Goal: Task Accomplishment & Management: Use online tool/utility

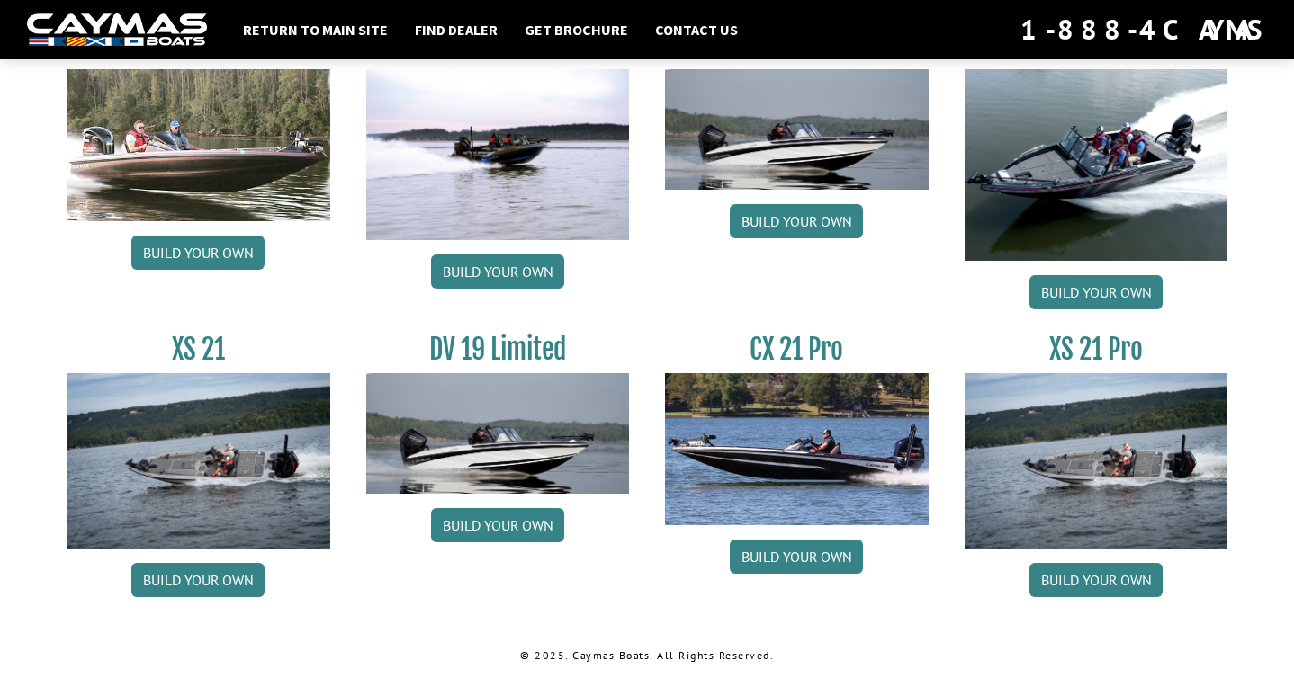
scroll to position [2182, 0]
click at [1095, 573] on link "Build your own" at bounding box center [1095, 580] width 133 height 34
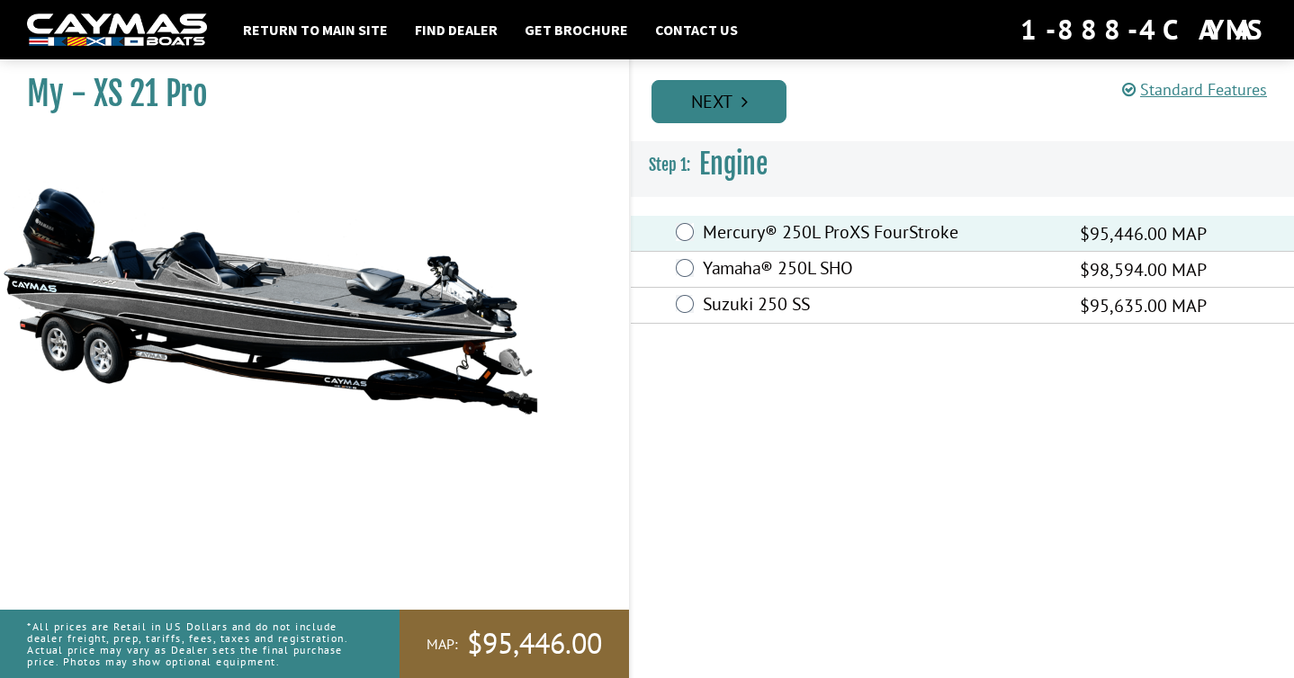
click at [758, 106] on link "Next" at bounding box center [718, 101] width 135 height 43
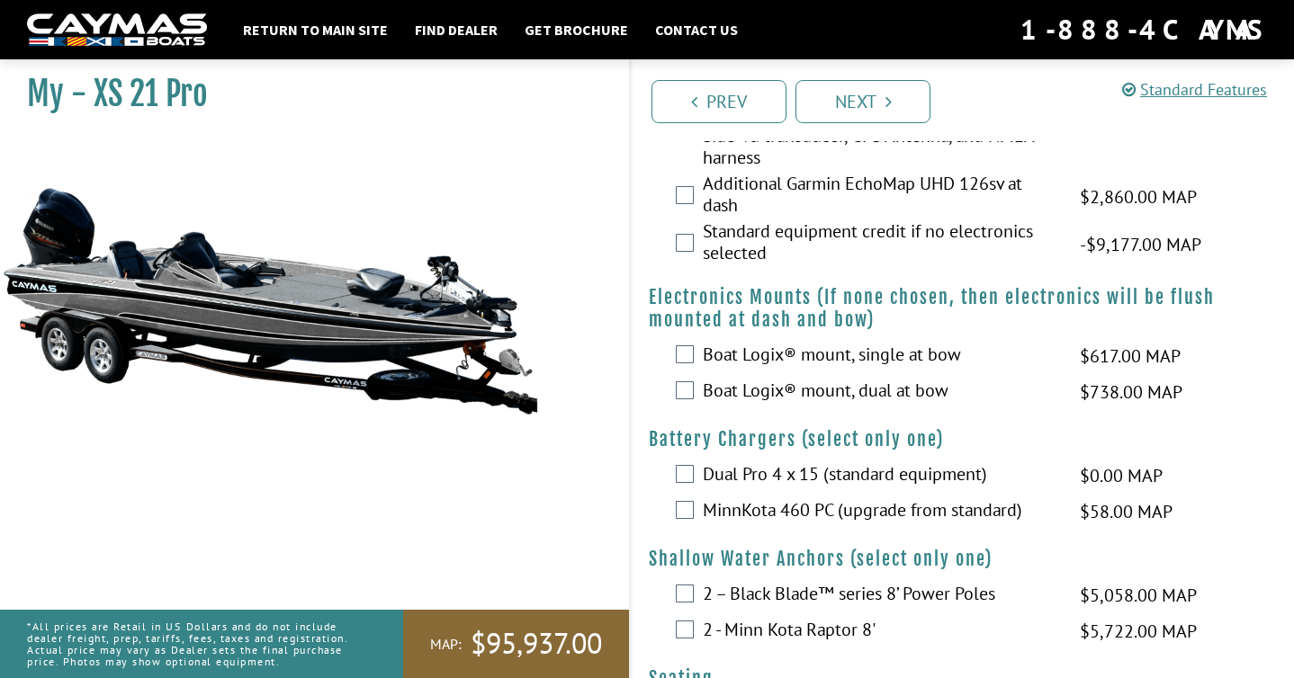
scroll to position [1195, 0]
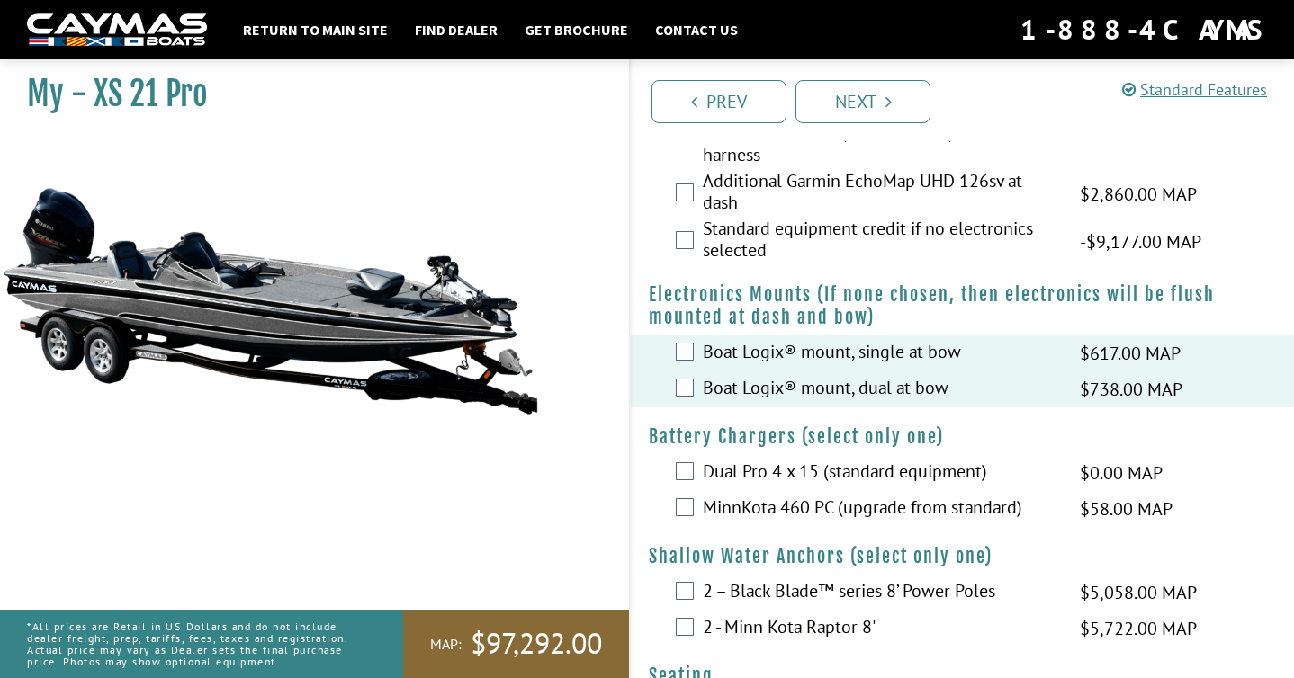
click at [688, 341] on div "Boat Logix® mount, single at bow $617.00 MAP $729.00 MSRP" at bounding box center [962, 354] width 663 height 36
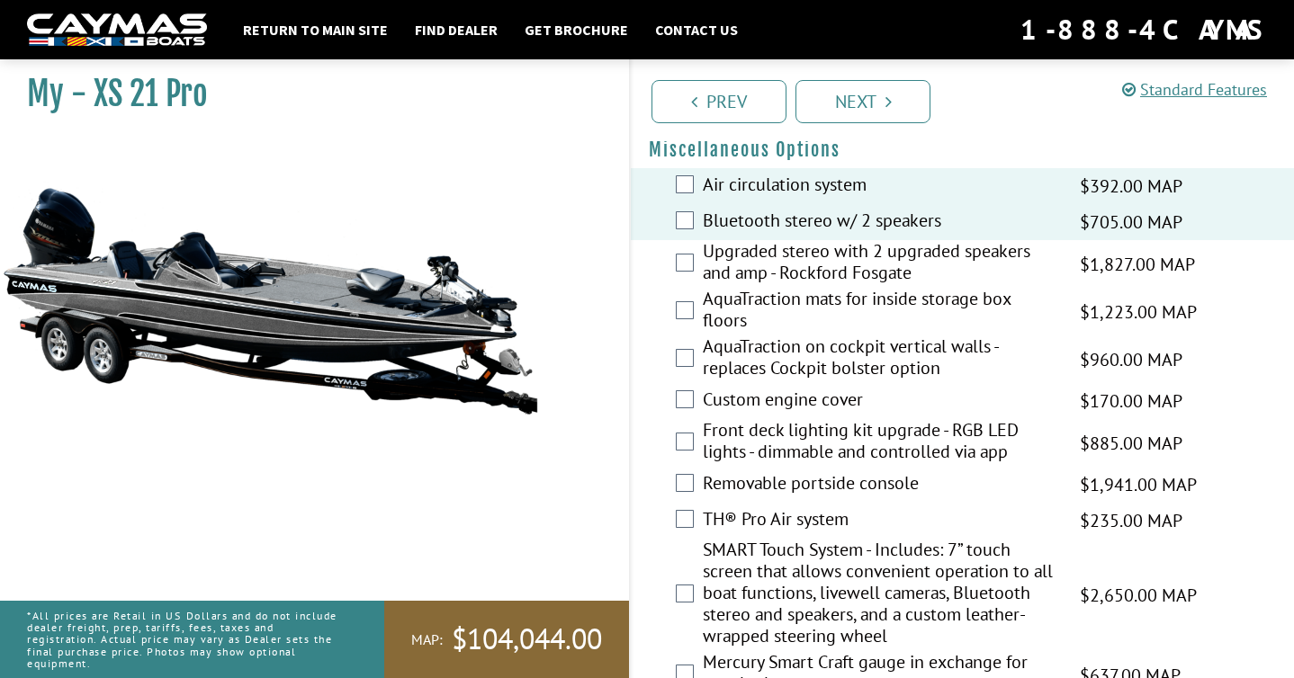
scroll to position [2036, 0]
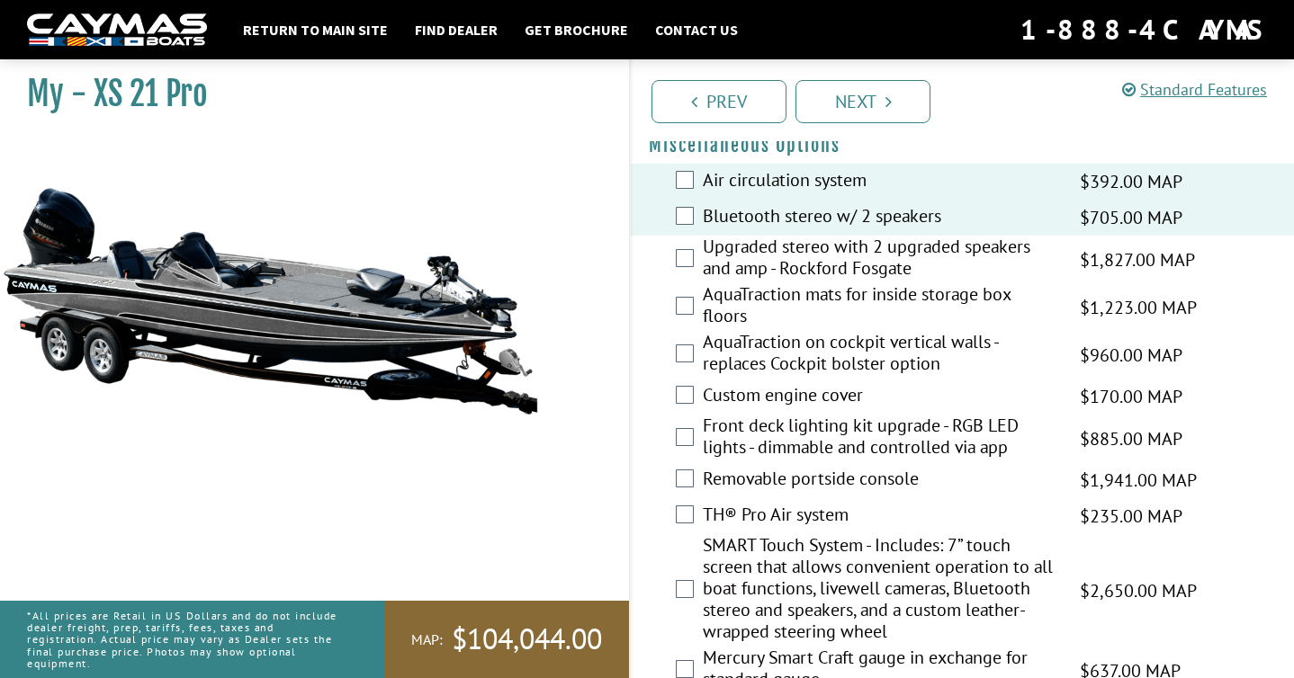
click at [685, 226] on div "Bluetooth stereo w/ 2 speakers $705.00 MAP $833.00 MSRP" at bounding box center [962, 218] width 663 height 36
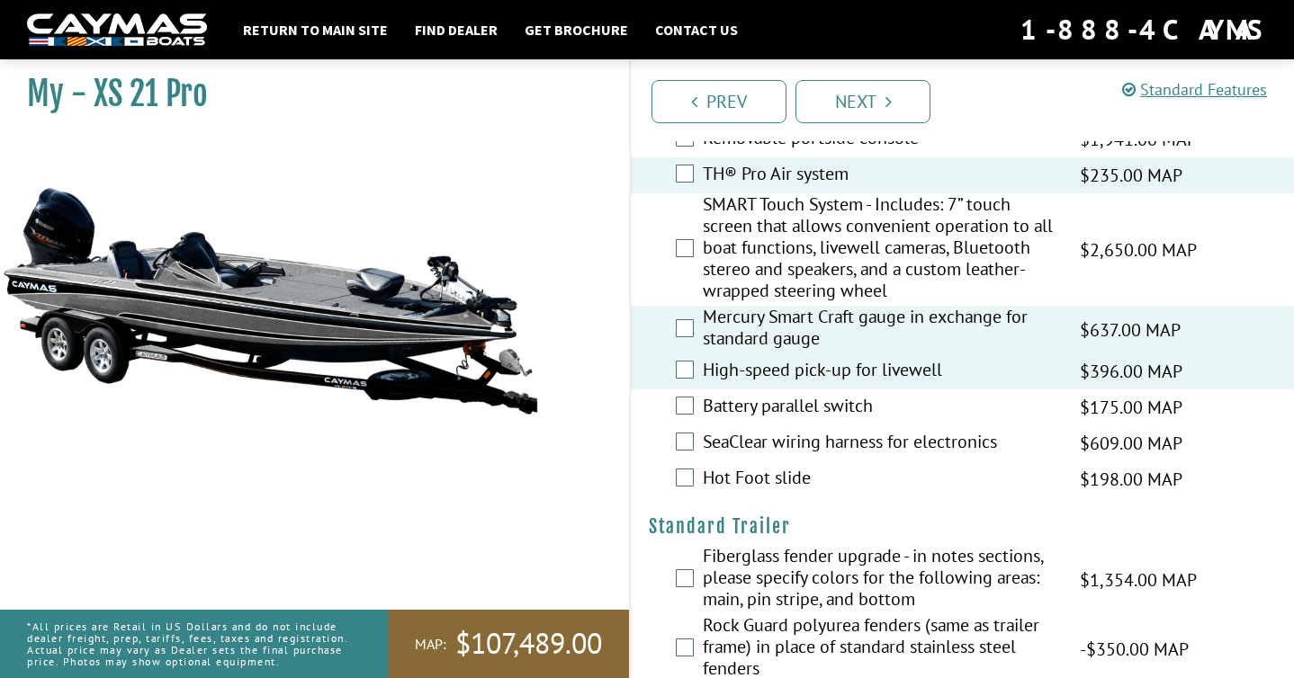
scroll to position [2381, 0]
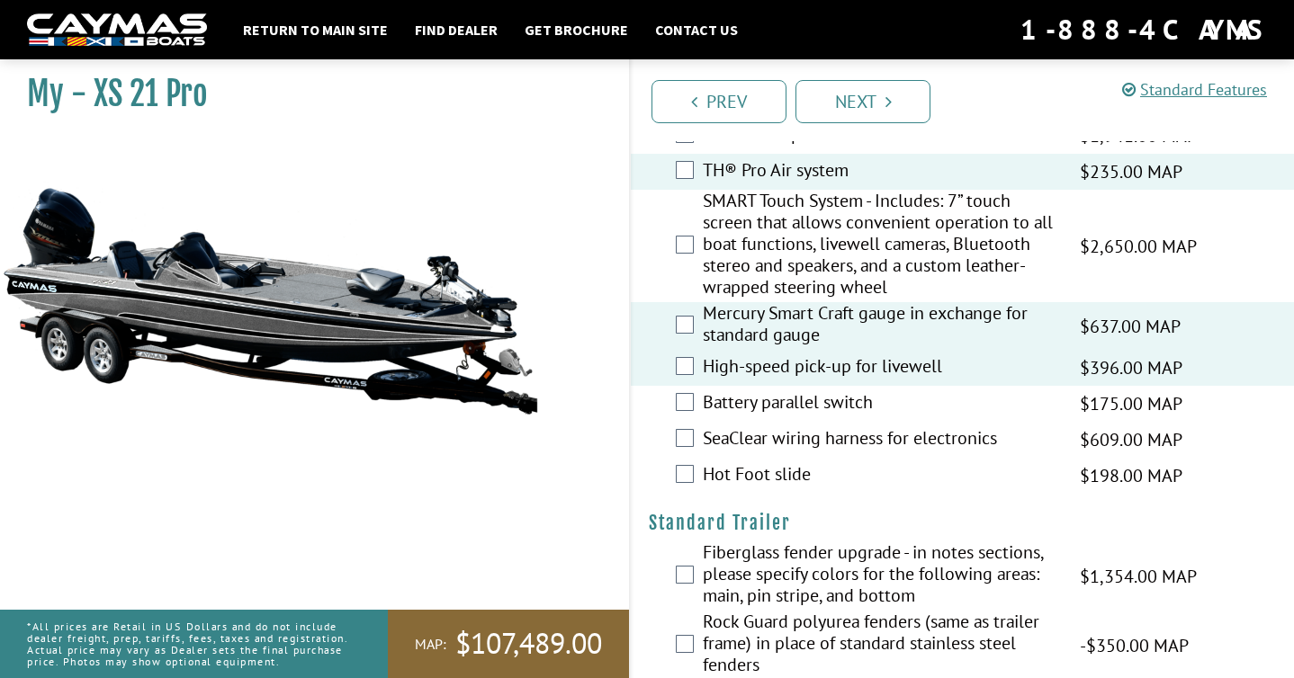
click at [679, 487] on div "Hot Foot slide $198.00 MAP $234.00 MSRP" at bounding box center [962, 476] width 663 height 36
click at [679, 483] on div "Hot Foot slide $198.00 MAP $234.00 MSRP" at bounding box center [962, 476] width 663 height 36
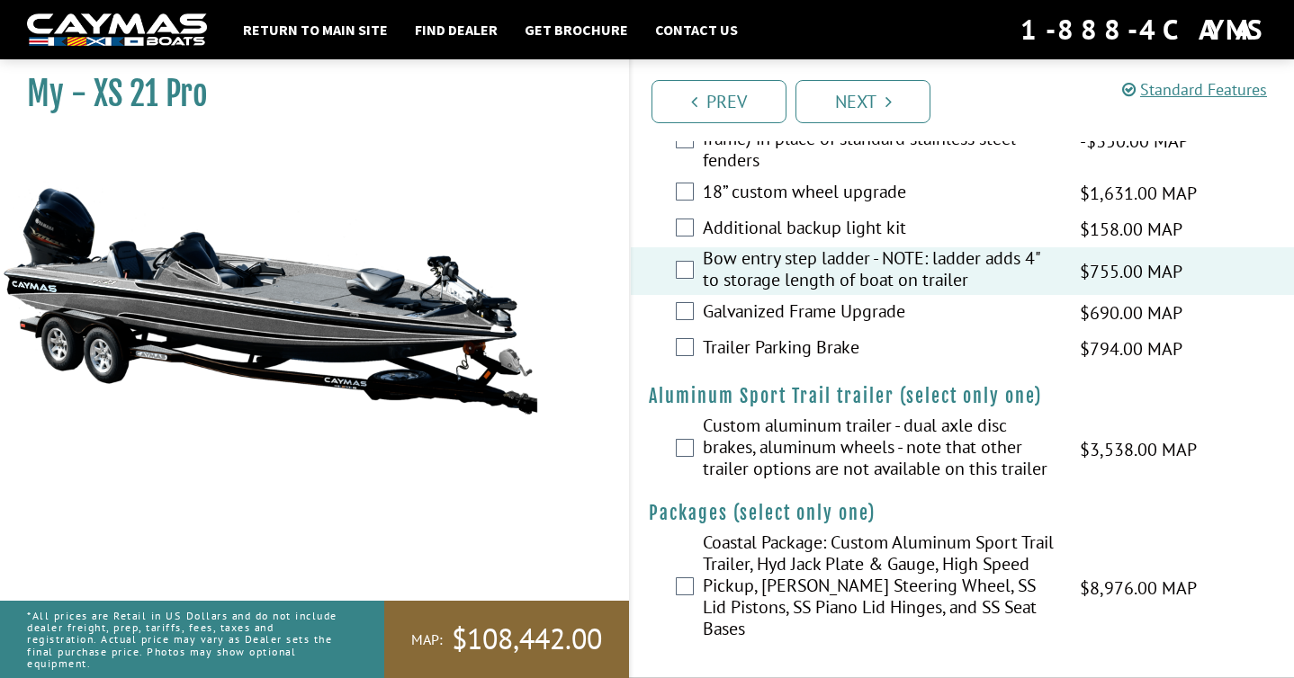
scroll to position [2885, 0]
click at [842, 101] on link "Next" at bounding box center [862, 101] width 135 height 43
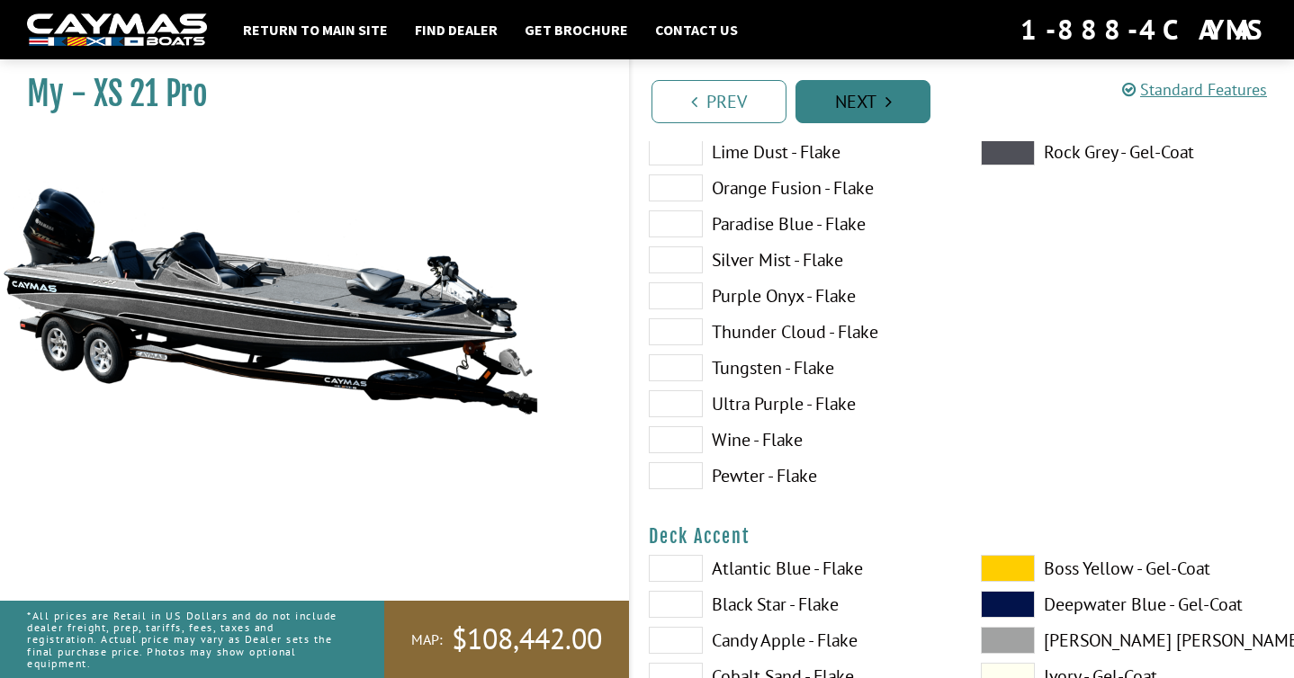
scroll to position [0, 0]
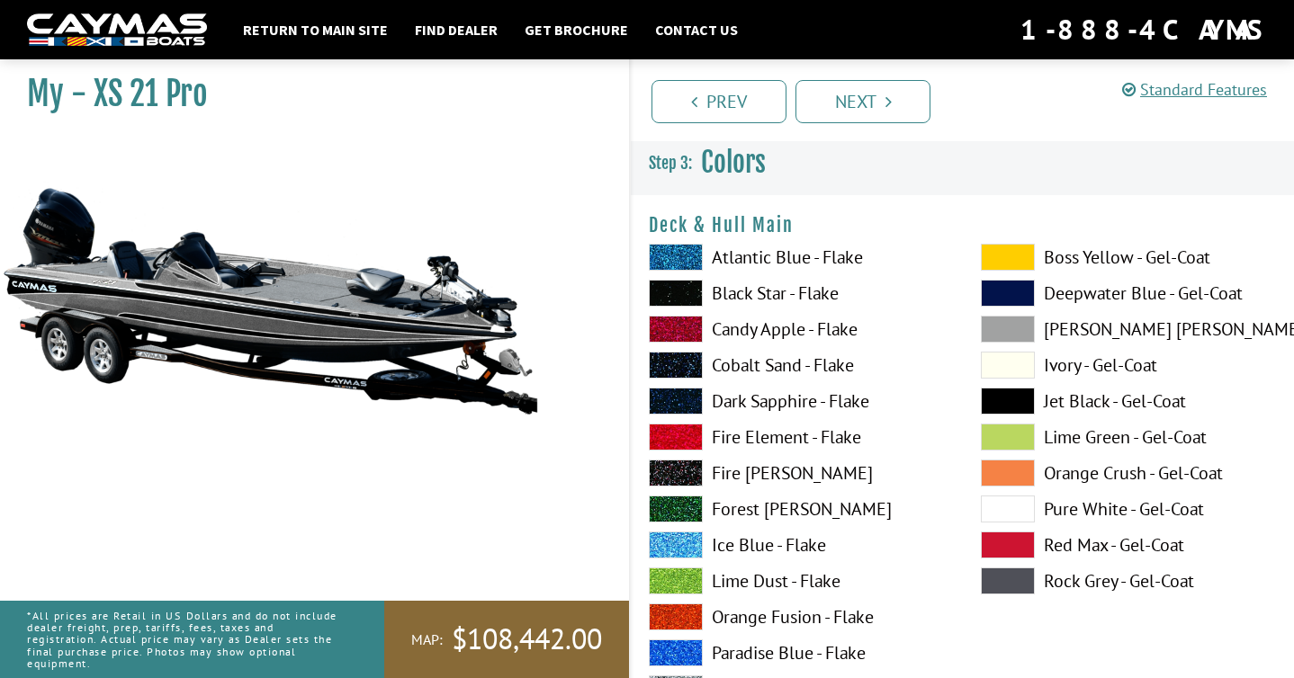
click at [724, 249] on label "Atlantic Blue - Flake" at bounding box center [797, 257] width 296 height 27
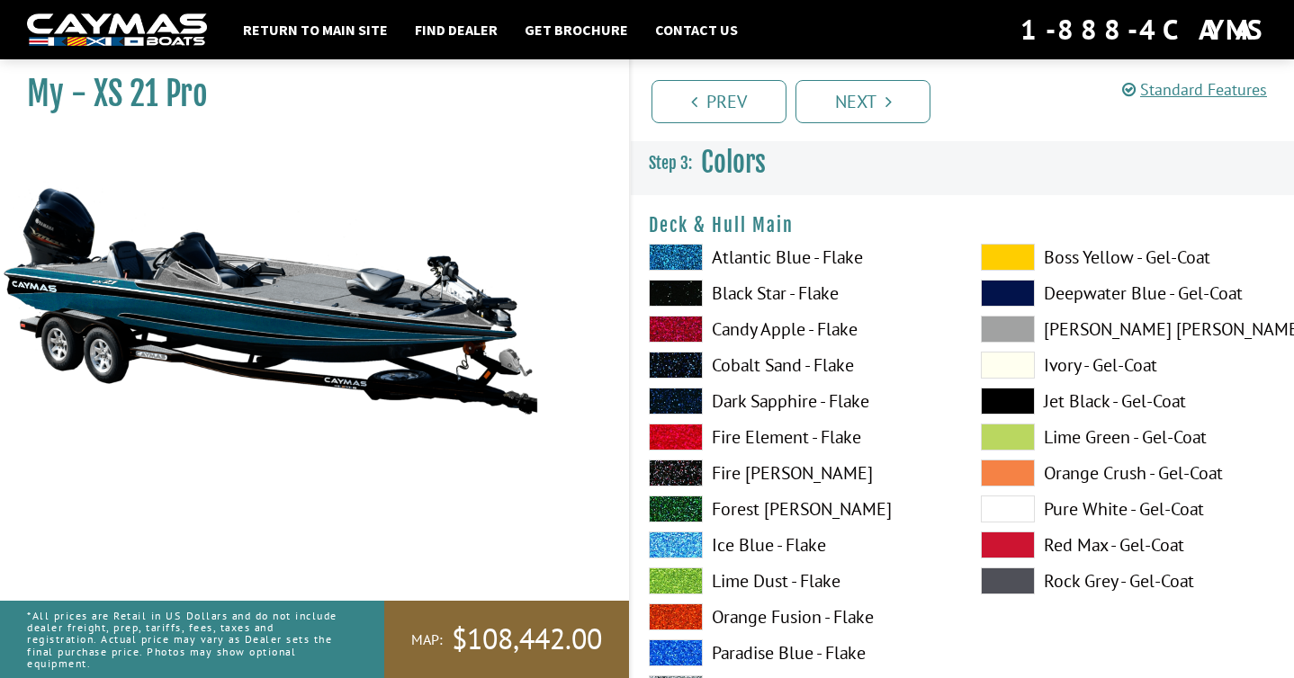
click at [744, 338] on label "Candy Apple - Flake" at bounding box center [797, 329] width 296 height 27
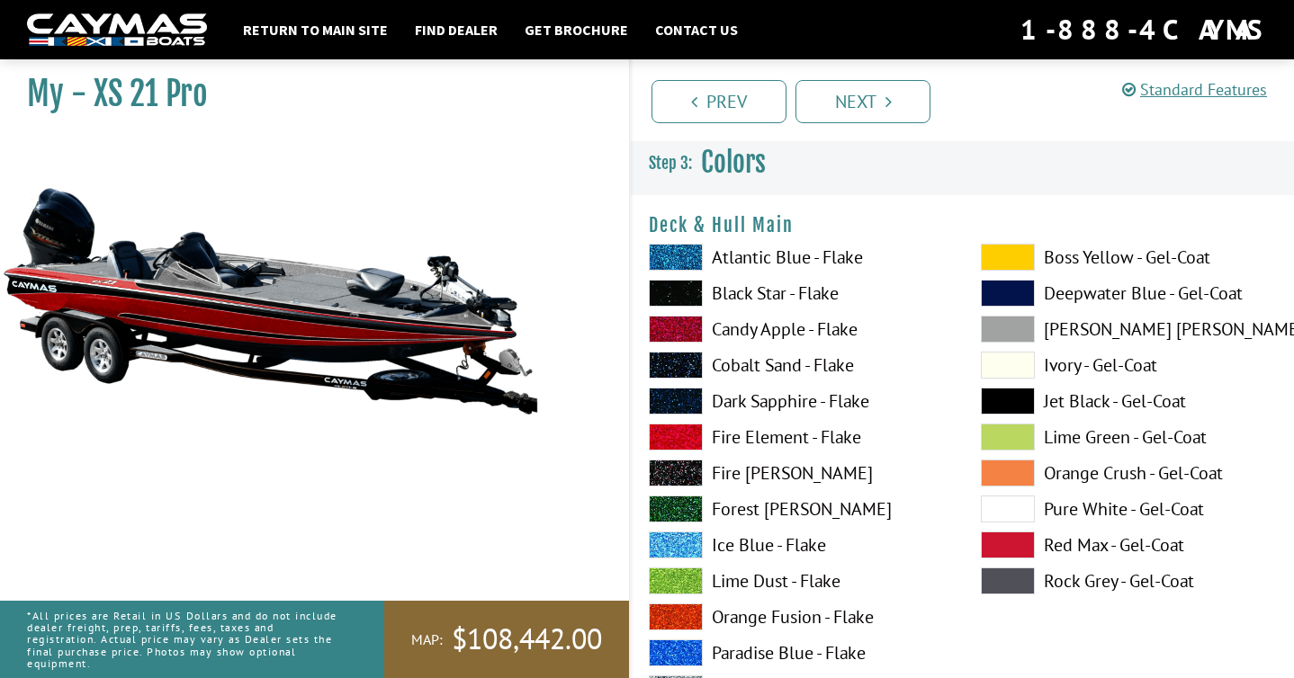
click at [745, 289] on label "Black Star - Flake" at bounding box center [797, 293] width 296 height 27
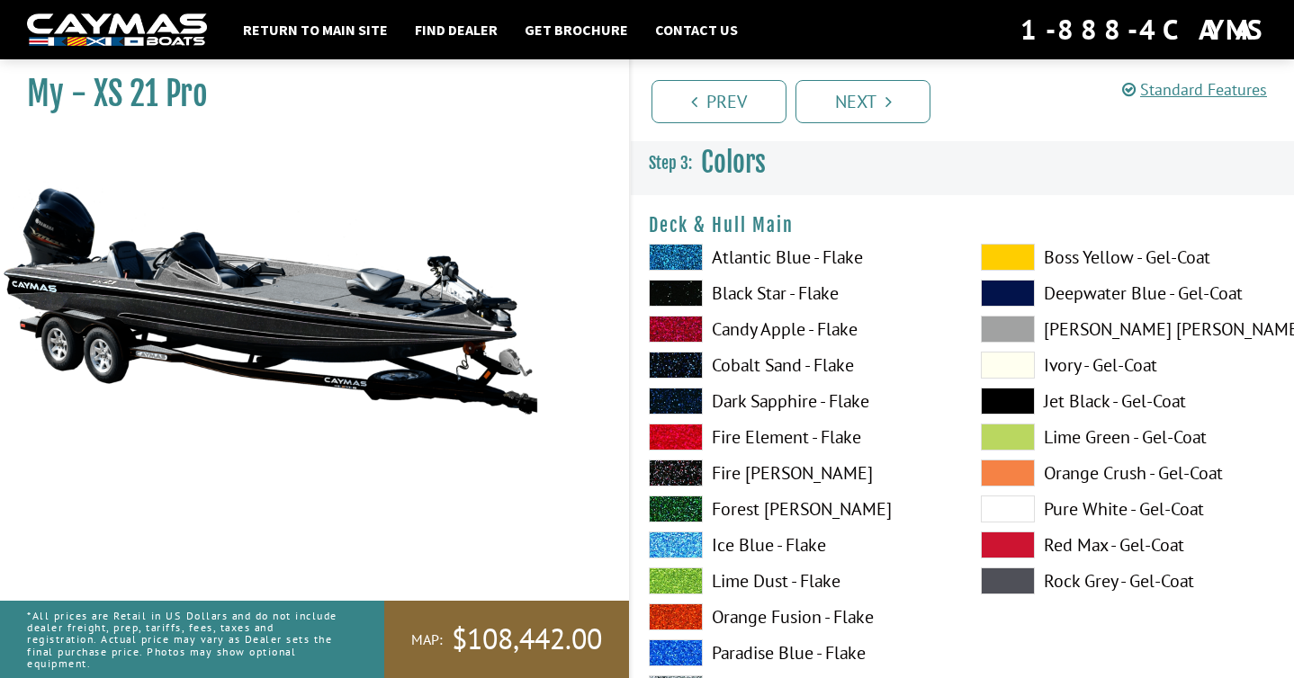
click at [755, 474] on label "Fire [PERSON_NAME]" at bounding box center [797, 473] width 296 height 27
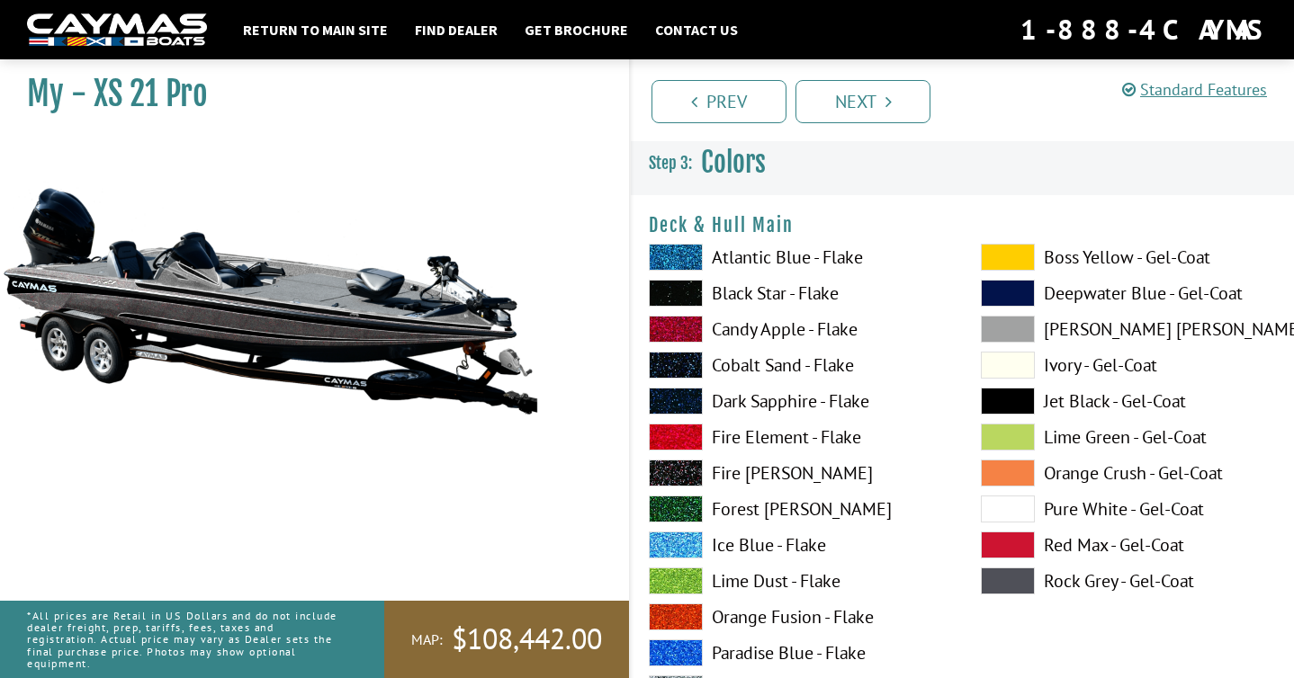
click at [1098, 404] on label "Jet Black - Gel-Coat" at bounding box center [1129, 401] width 296 height 27
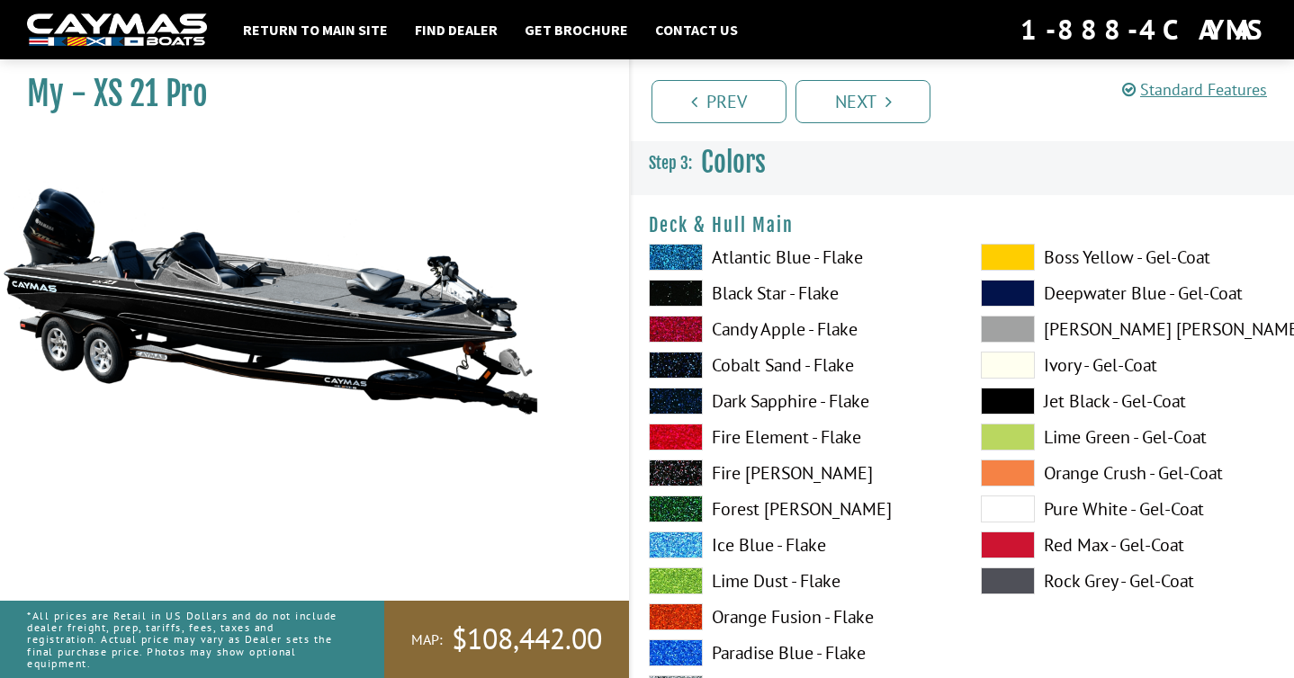
click at [1080, 327] on label "[PERSON_NAME] [PERSON_NAME] - Gel-Coat" at bounding box center [1129, 329] width 296 height 27
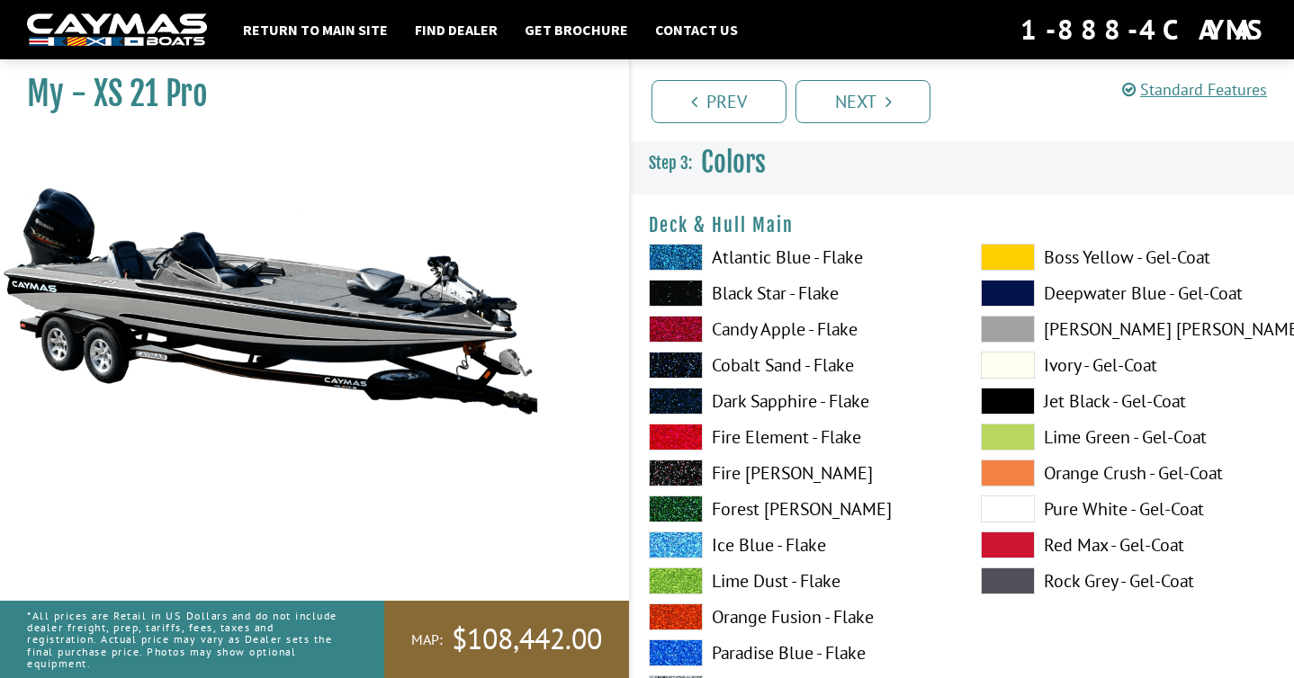
click at [1079, 369] on label "Ivory - Gel-Coat" at bounding box center [1129, 365] width 296 height 27
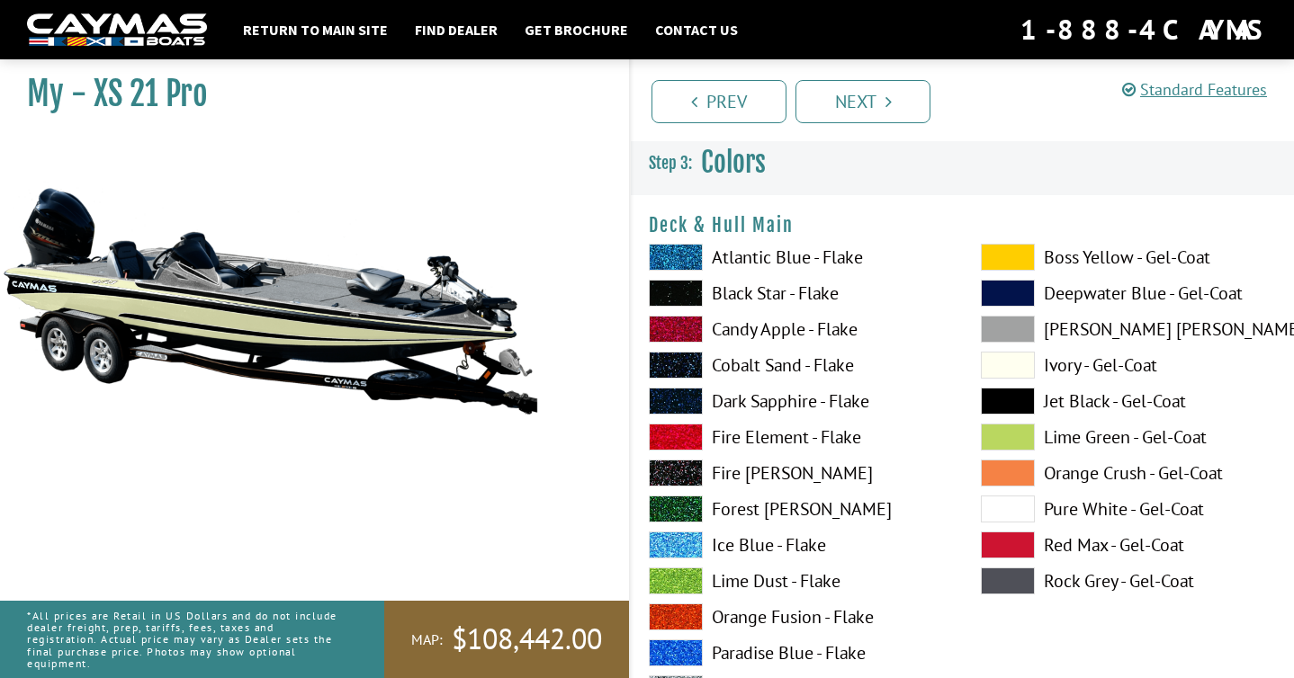
click at [1078, 591] on label "Rock Grey - Gel-Coat" at bounding box center [1129, 581] width 296 height 27
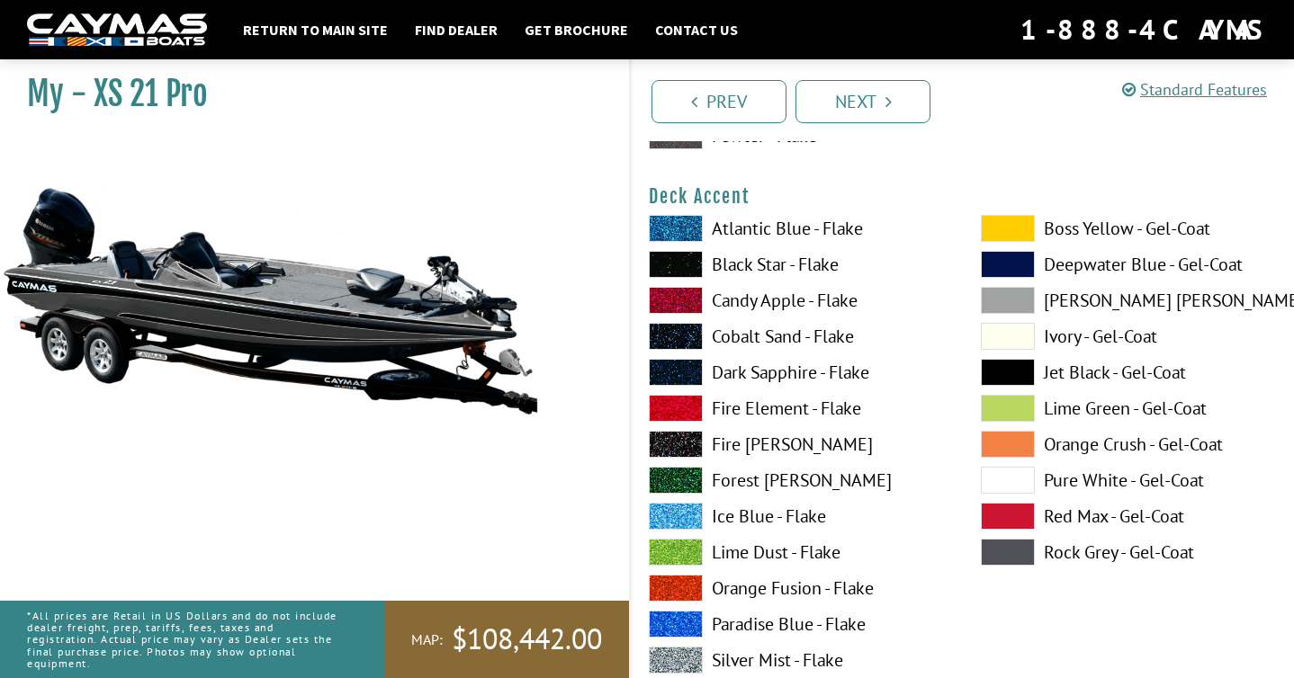
scroll to position [775, 0]
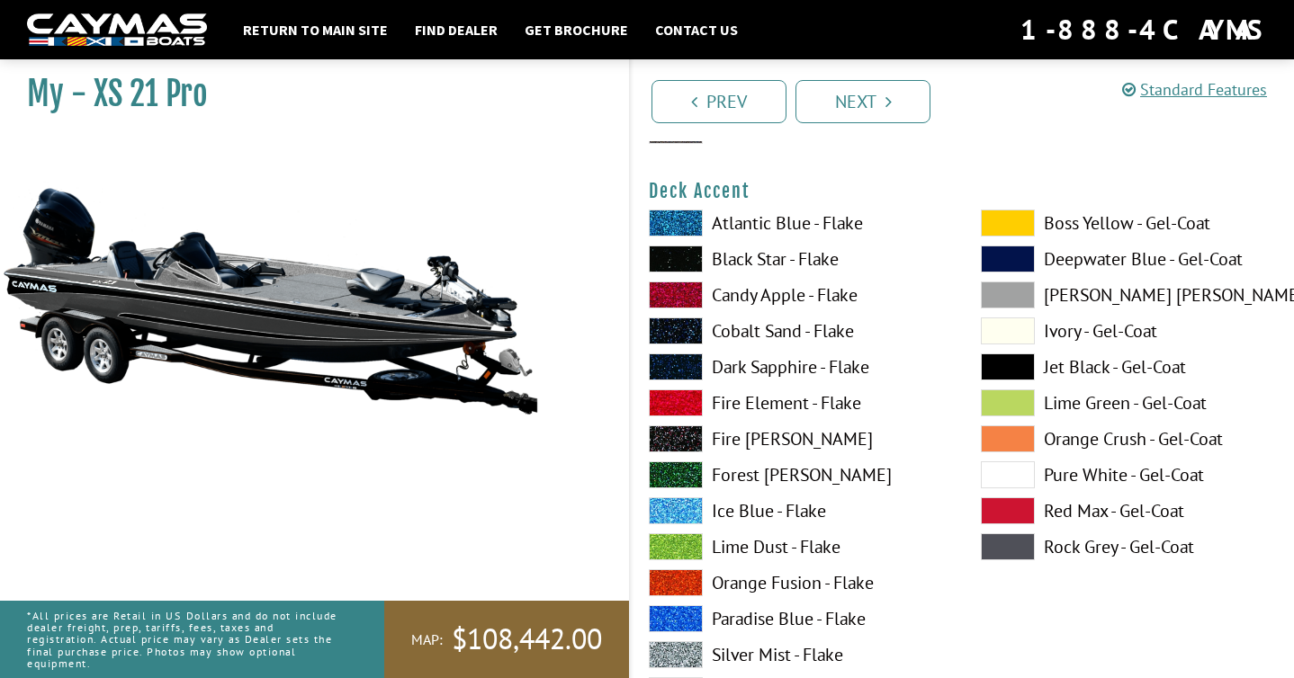
click at [1079, 444] on label "Orange Crush - Gel-Coat" at bounding box center [1129, 439] width 296 height 27
click at [1068, 541] on label "Rock Grey - Gel-Coat" at bounding box center [1129, 547] width 296 height 27
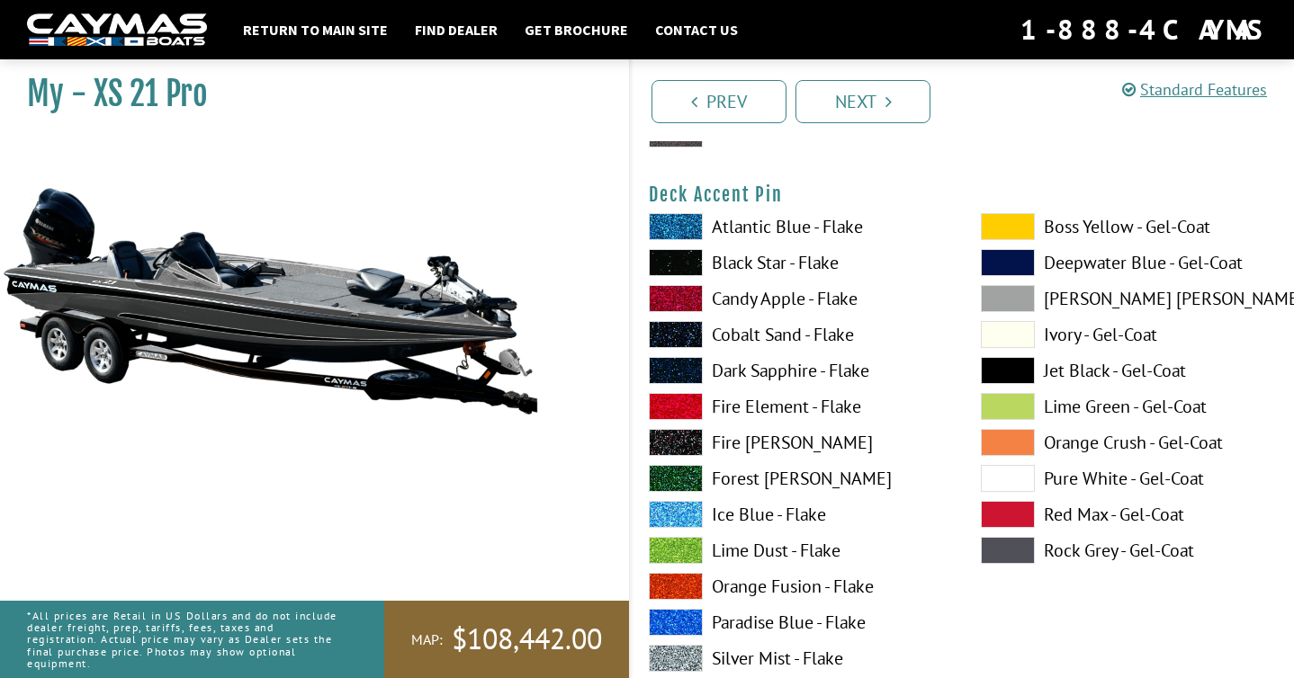
scroll to position [1530, 0]
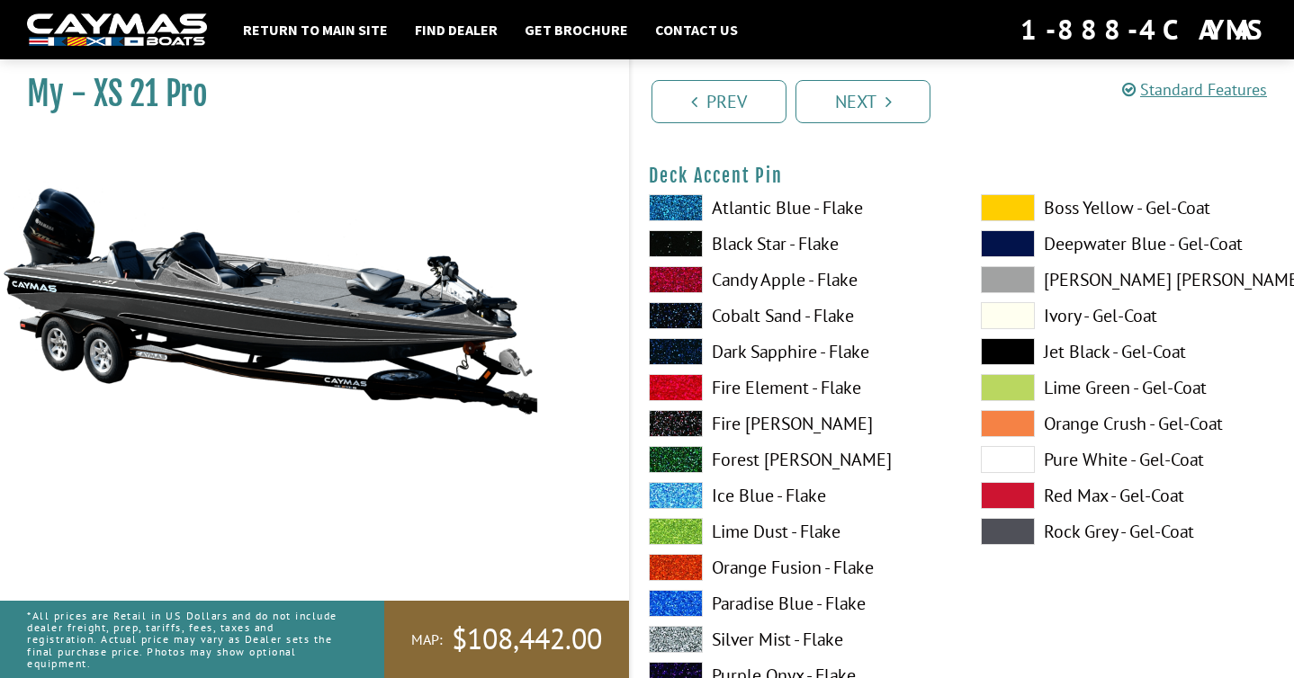
click at [1087, 418] on label "Orange Crush - Gel-Coat" at bounding box center [1129, 423] width 296 height 27
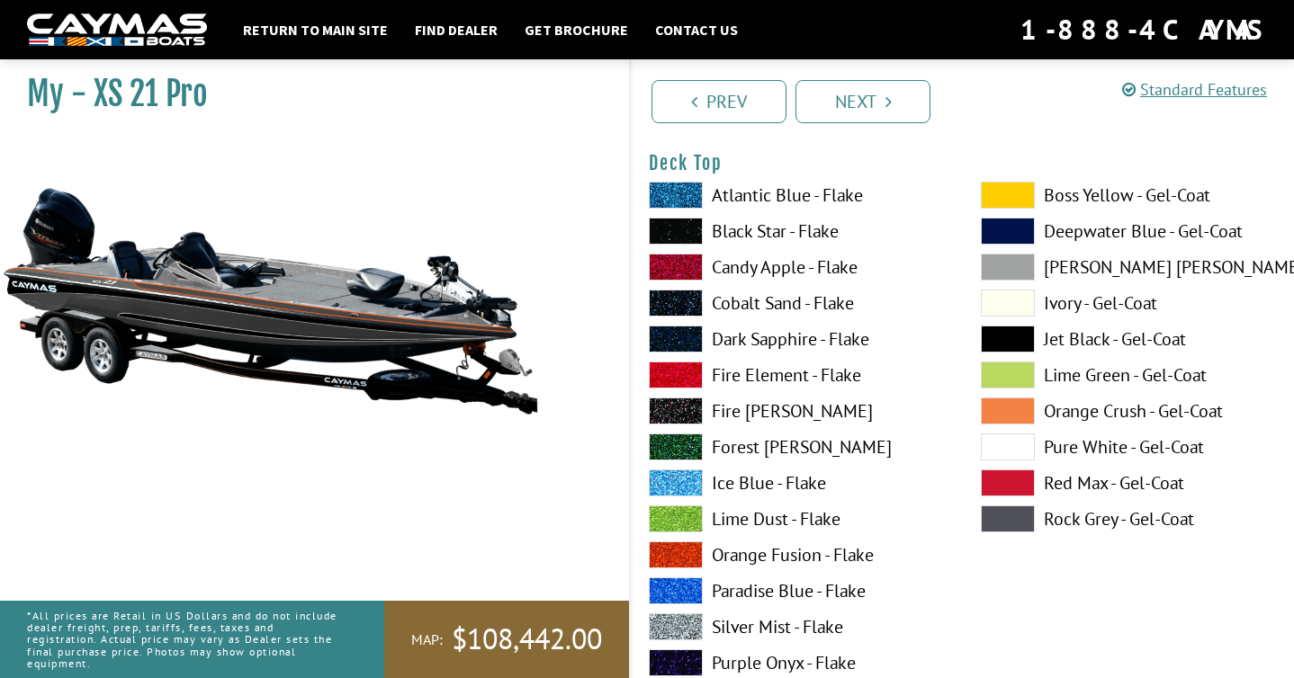
scroll to position [2283, 0]
click at [1063, 522] on label "Rock Grey - Gel-Coat" at bounding box center [1129, 519] width 296 height 27
click at [1077, 479] on label "Red Max - Gel-Coat" at bounding box center [1129, 483] width 296 height 27
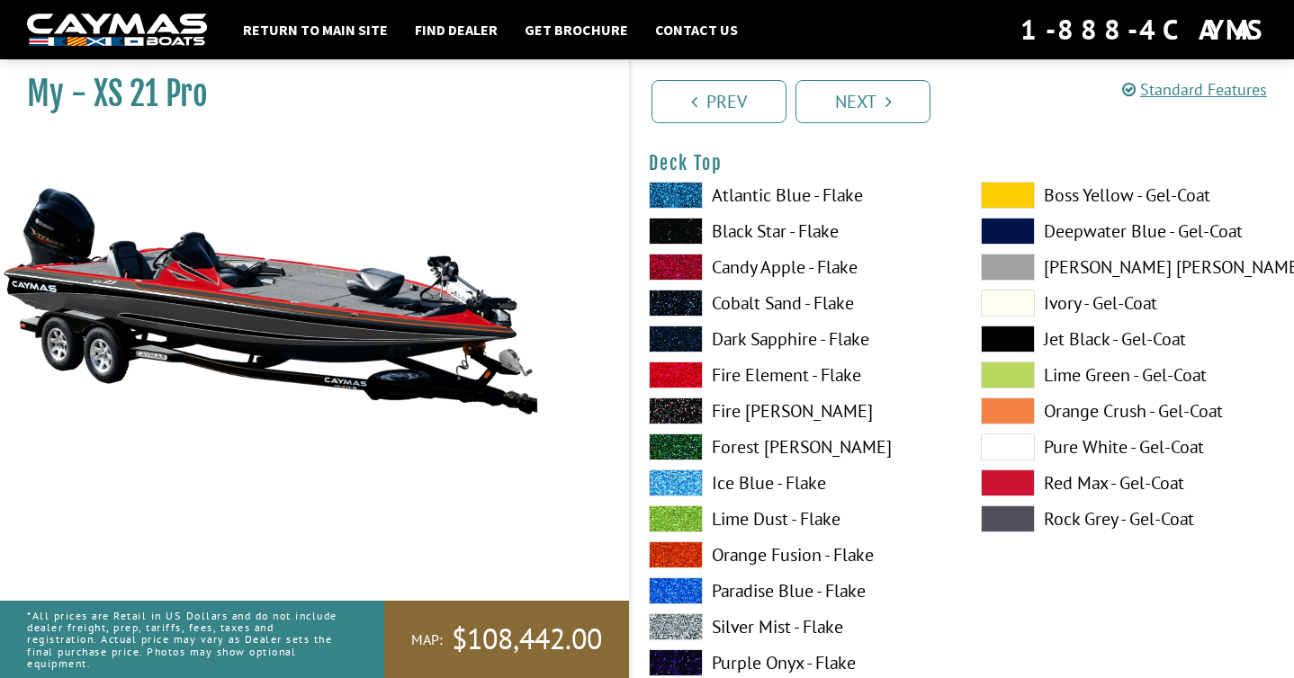
click at [1062, 417] on label "Orange Crush - Gel-Coat" at bounding box center [1129, 411] width 296 height 27
click at [1084, 344] on label "Jet Black - Gel-Coat" at bounding box center [1129, 339] width 296 height 27
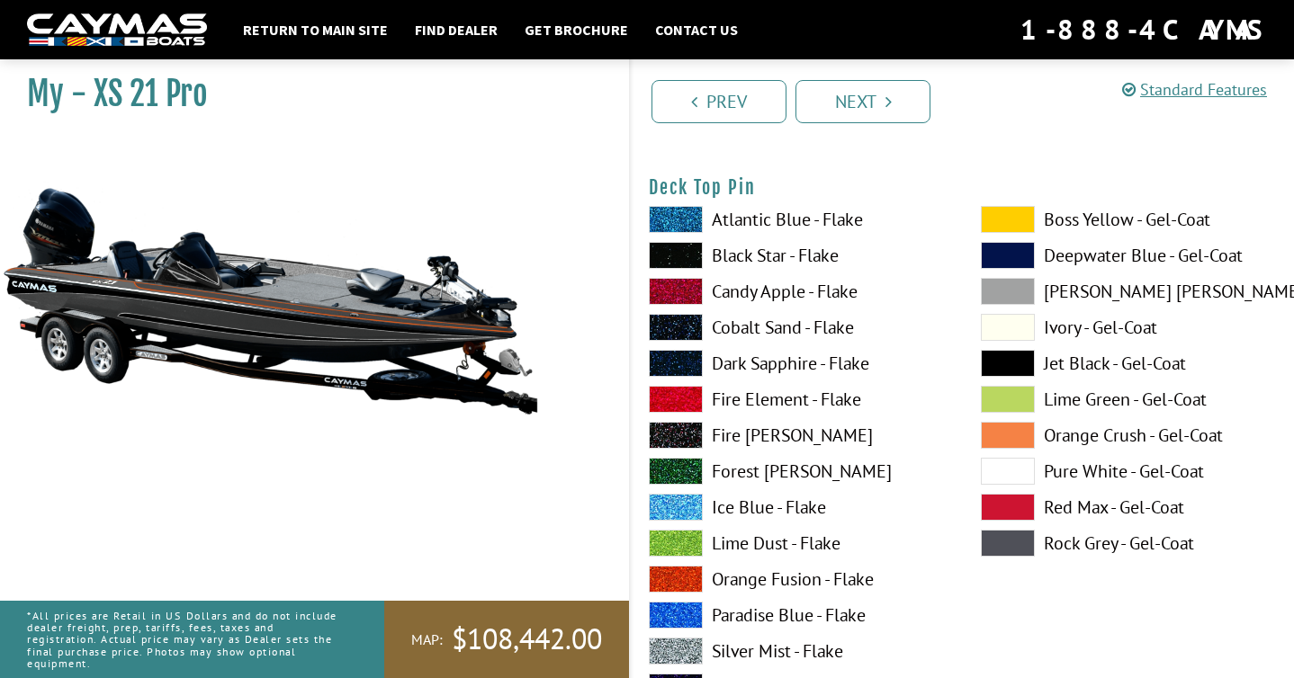
scroll to position [2997, 0]
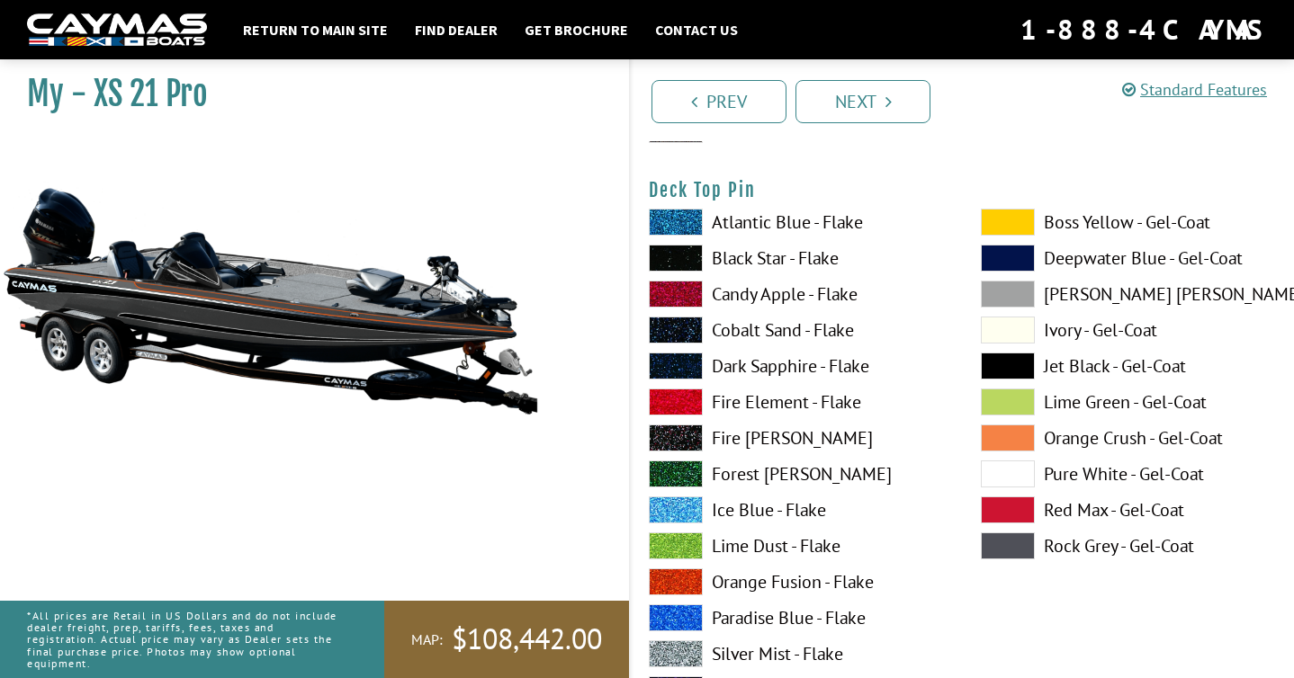
click at [1063, 541] on label "Rock Grey - Gel-Coat" at bounding box center [1129, 546] width 296 height 27
click at [1024, 509] on span at bounding box center [1008, 510] width 54 height 27
click at [1063, 552] on label "Rock Grey - Gel-Coat" at bounding box center [1129, 546] width 296 height 27
click at [1086, 436] on label "Orange Crush - Gel-Coat" at bounding box center [1129, 438] width 296 height 27
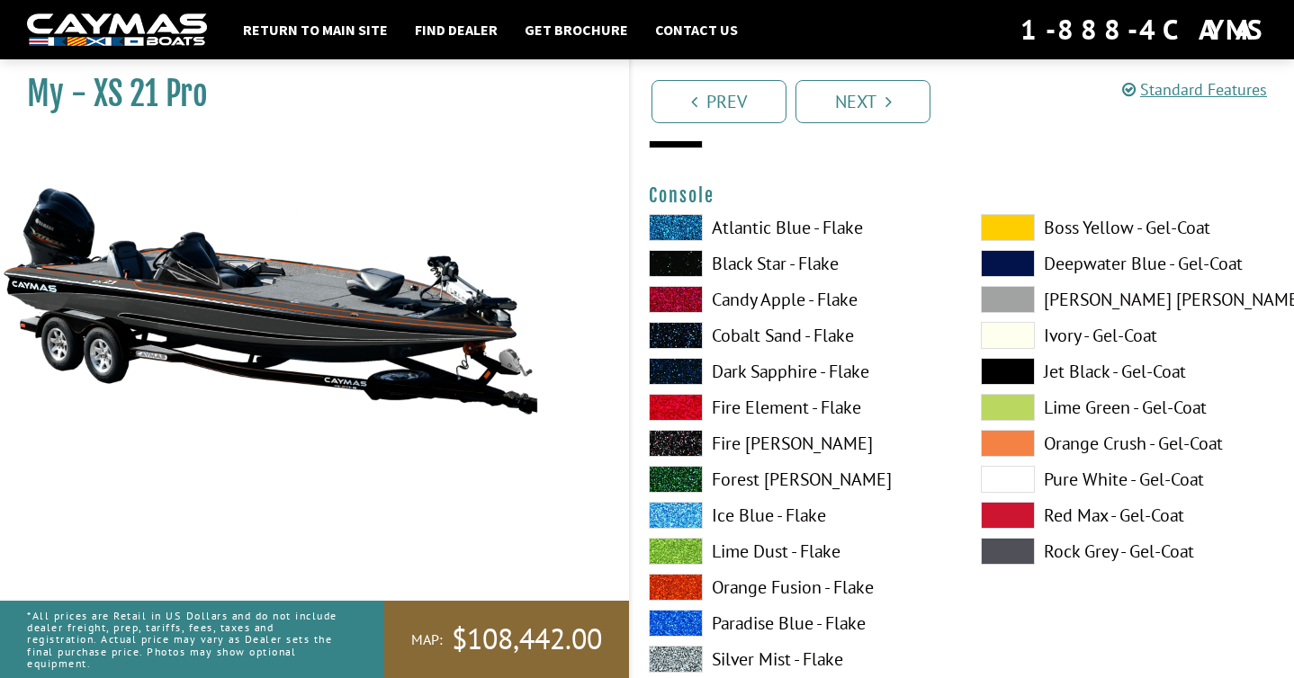
scroll to position [3944, 0]
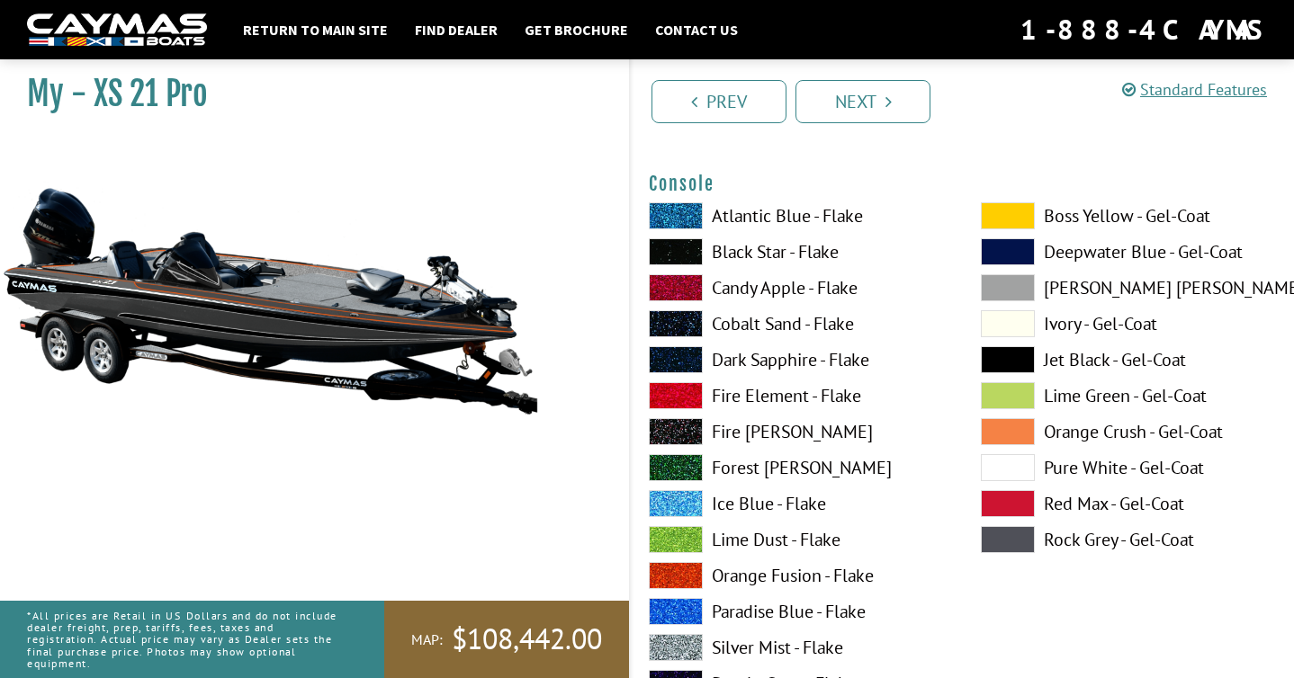
click at [1072, 541] on label "Rock Grey - Gel-Coat" at bounding box center [1129, 539] width 296 height 27
click at [1074, 435] on label "Orange Crush - Gel-Coat" at bounding box center [1129, 431] width 296 height 27
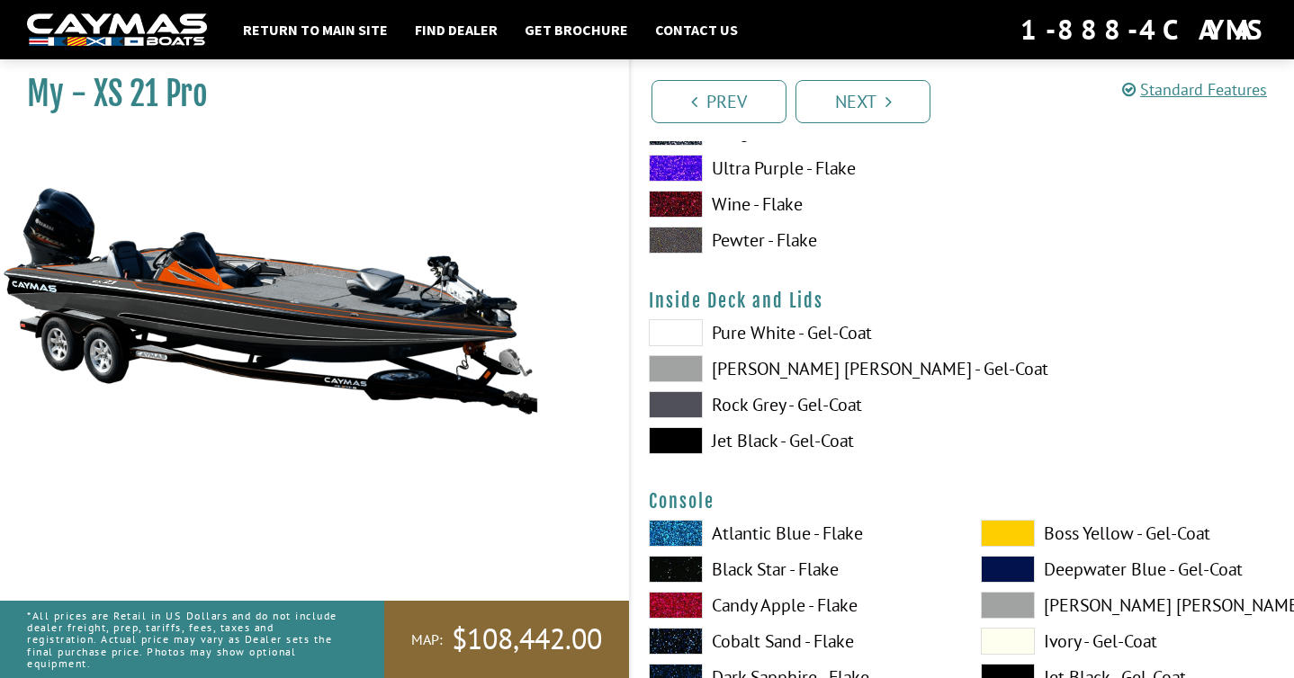
scroll to position [3611, 0]
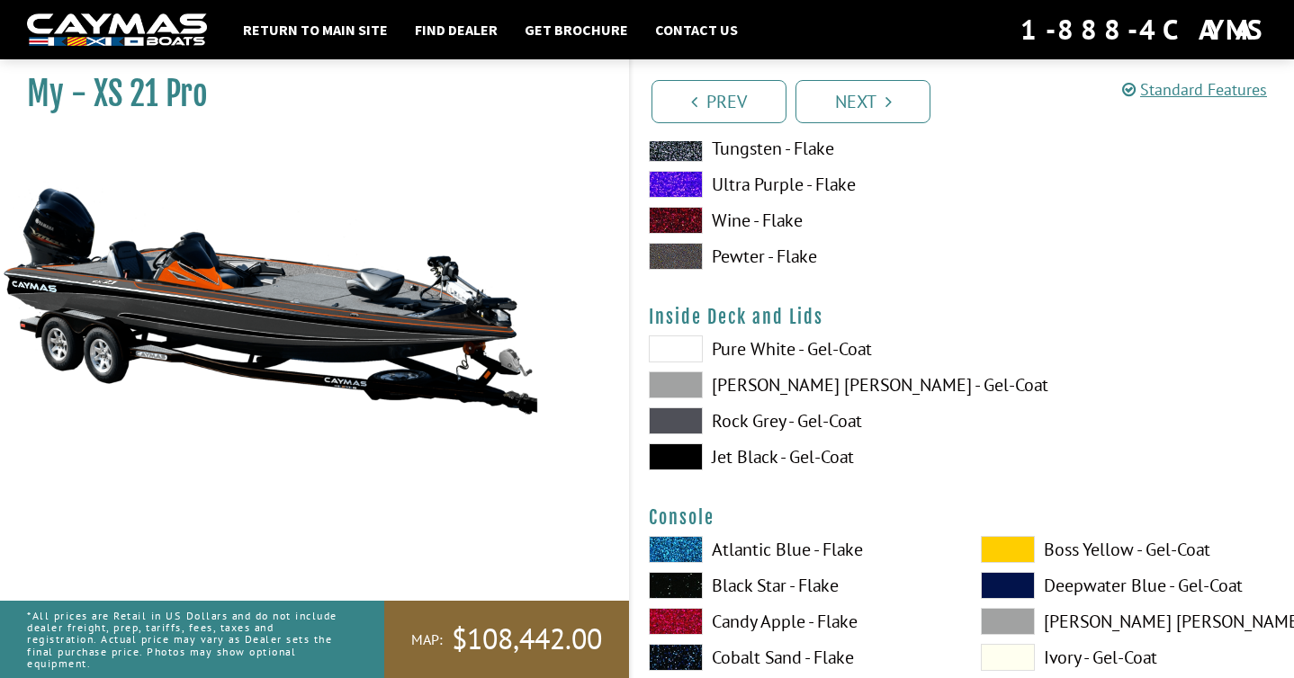
click at [785, 349] on label "Pure White - Gel-Coat" at bounding box center [797, 349] width 296 height 27
click at [743, 450] on label "Jet Black - Gel-Coat" at bounding box center [797, 457] width 296 height 27
click at [756, 348] on label "Pure White - Gel-Coat" at bounding box center [797, 349] width 296 height 27
click at [756, 423] on label "Rock Grey - Gel-Coat" at bounding box center [797, 421] width 296 height 27
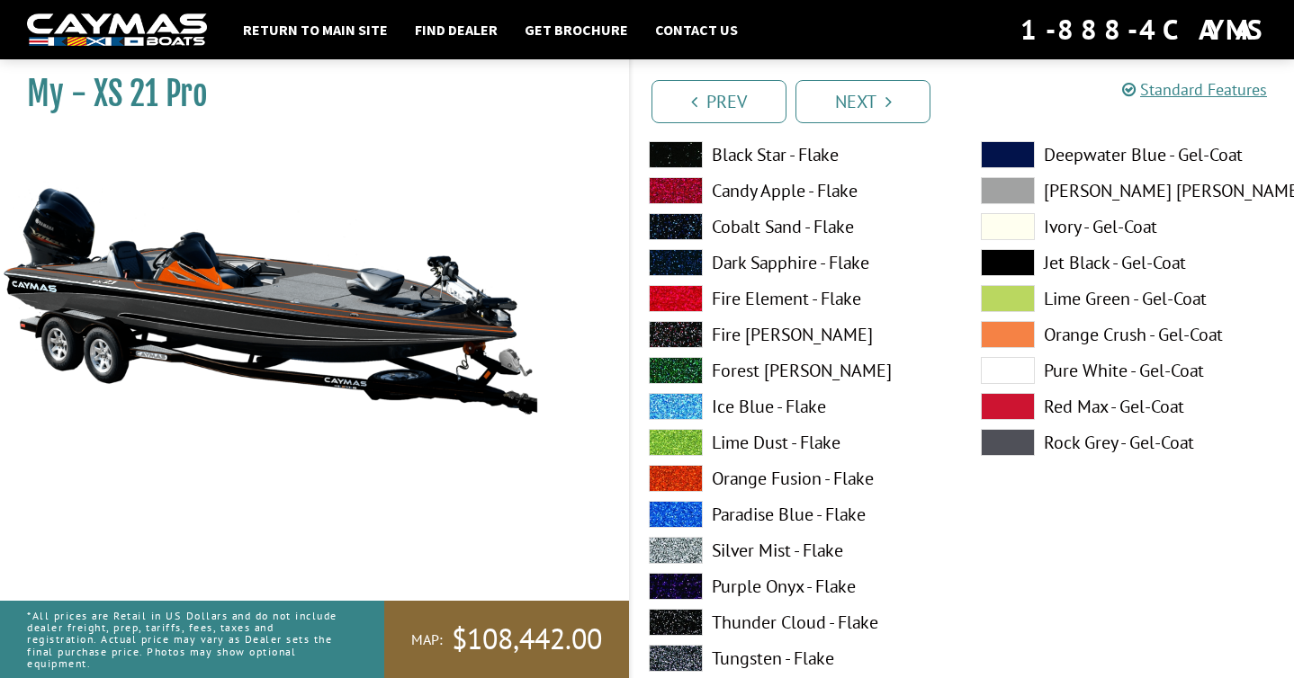
scroll to position [4799, 0]
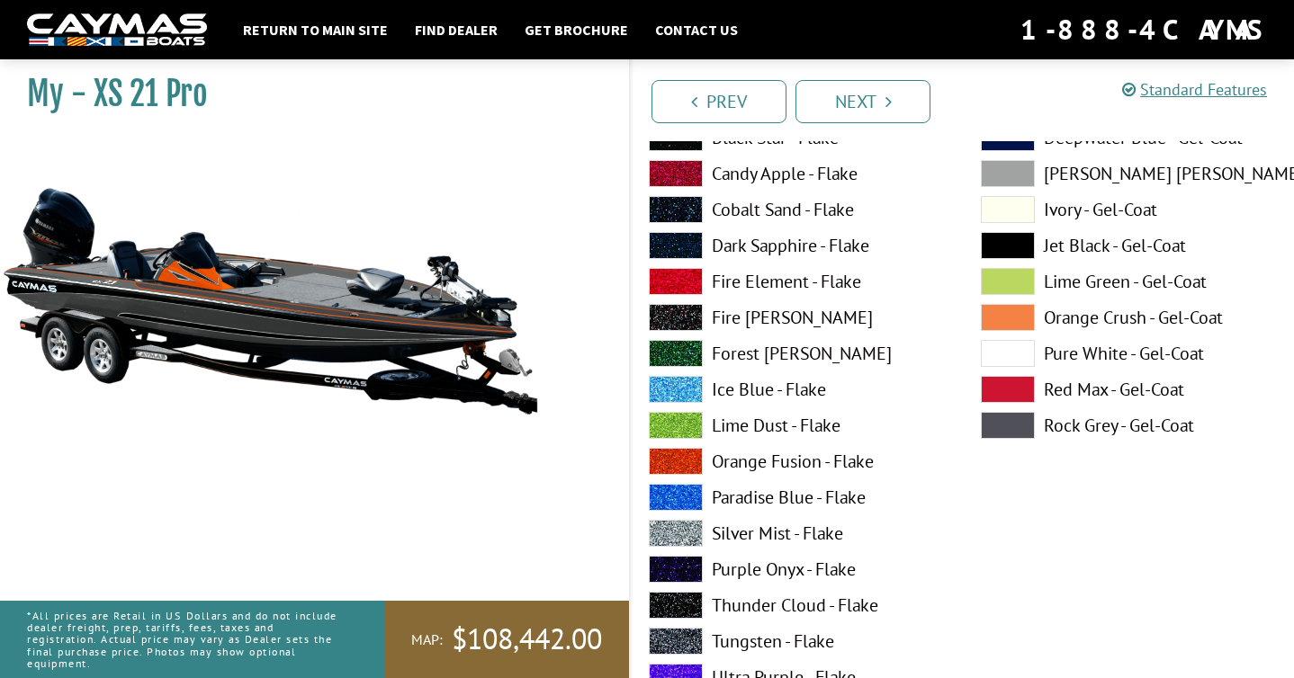
click at [1029, 426] on span at bounding box center [1008, 425] width 54 height 27
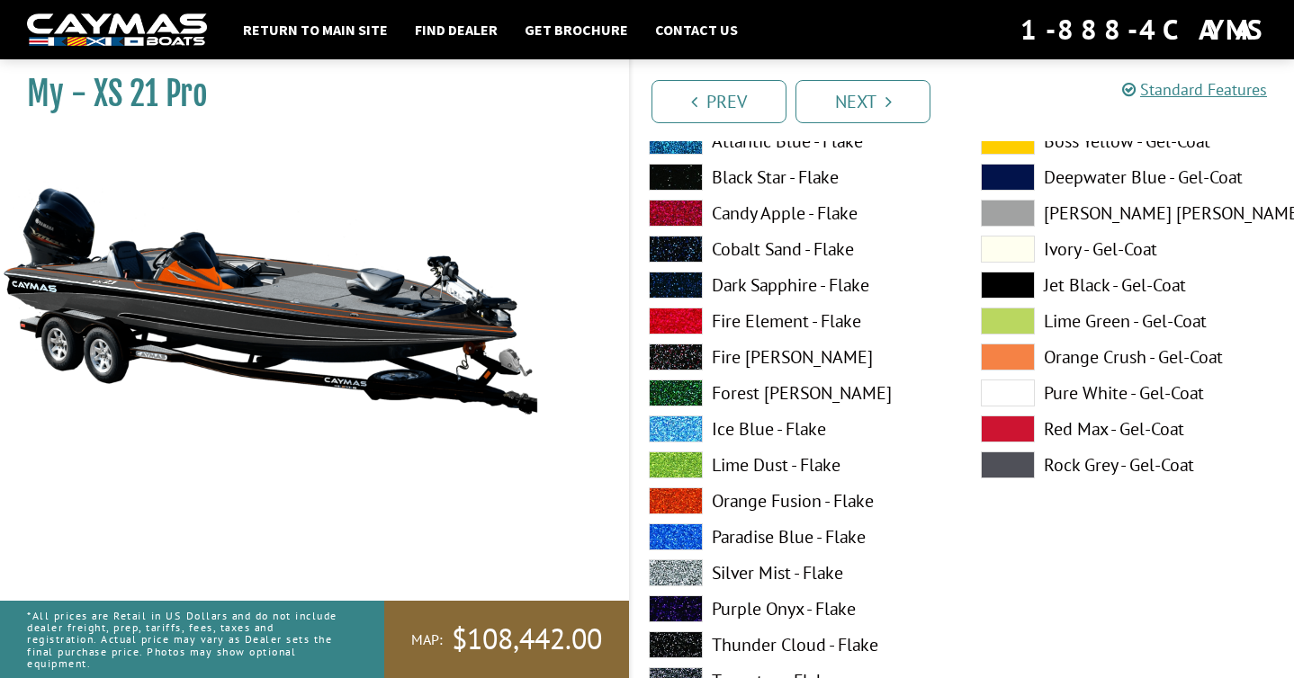
scroll to position [4023, 0]
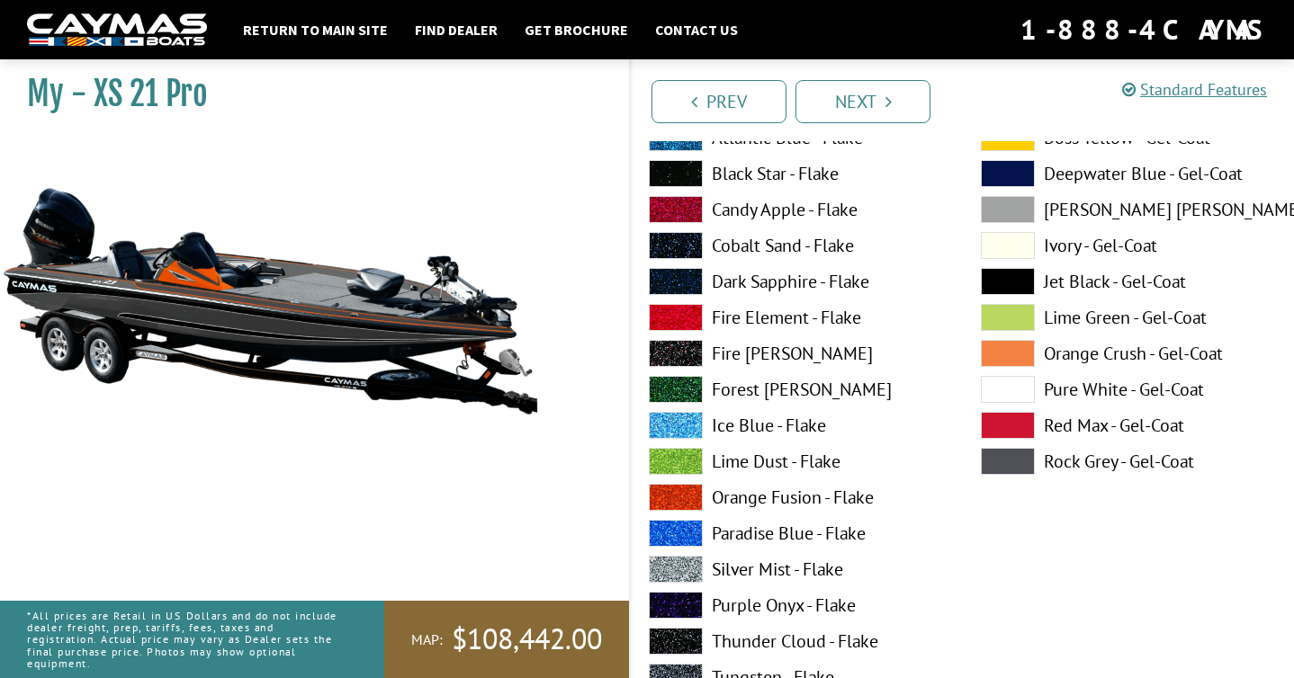
click at [1028, 470] on span at bounding box center [1008, 461] width 54 height 27
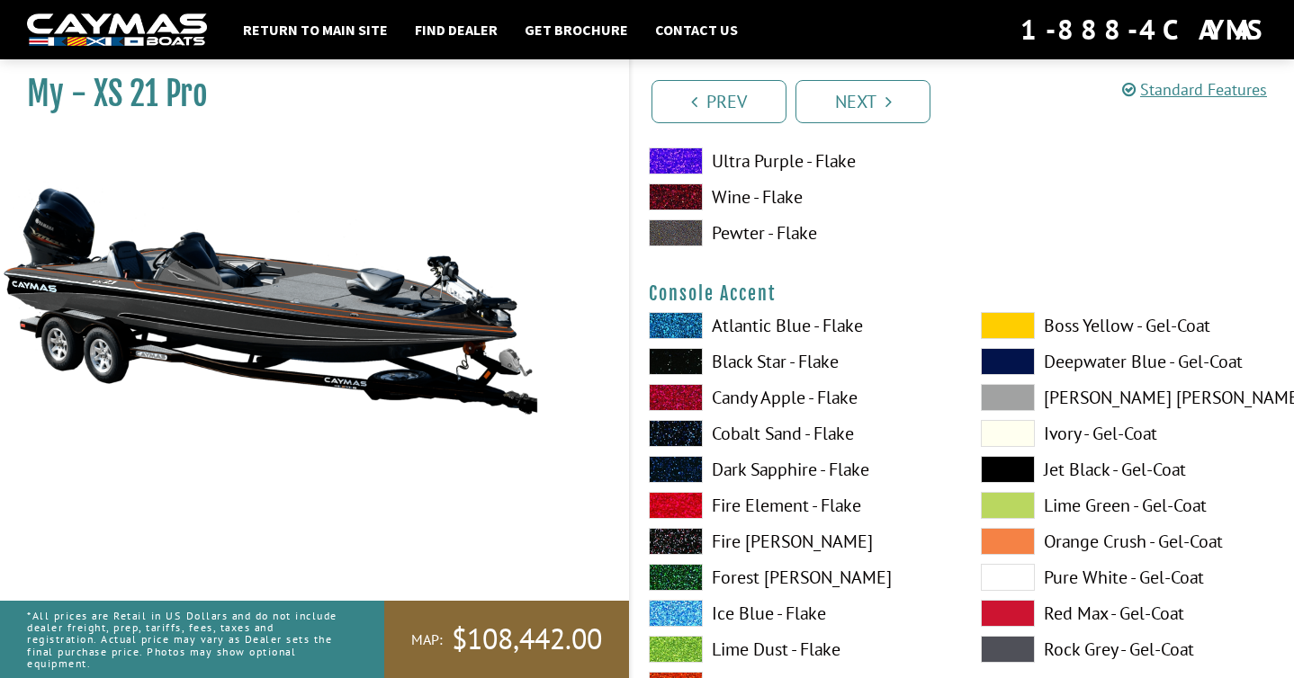
scroll to position [4593, 0]
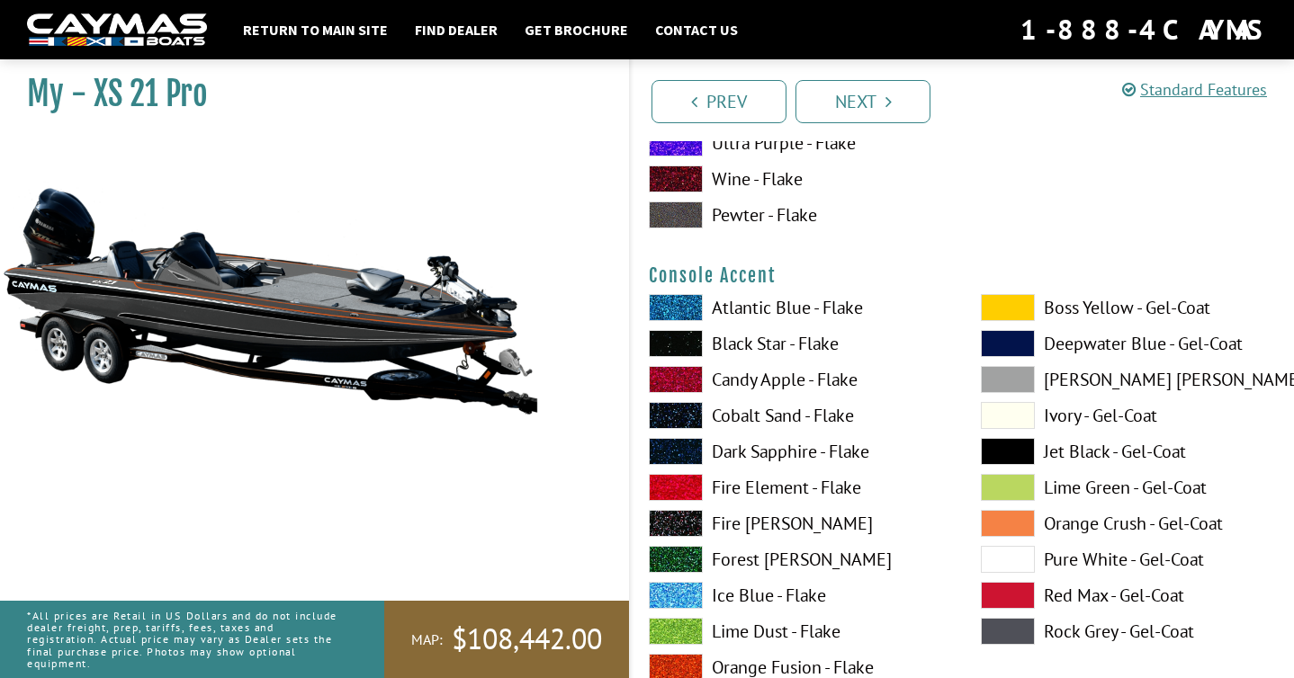
click at [1012, 517] on span at bounding box center [1008, 523] width 54 height 27
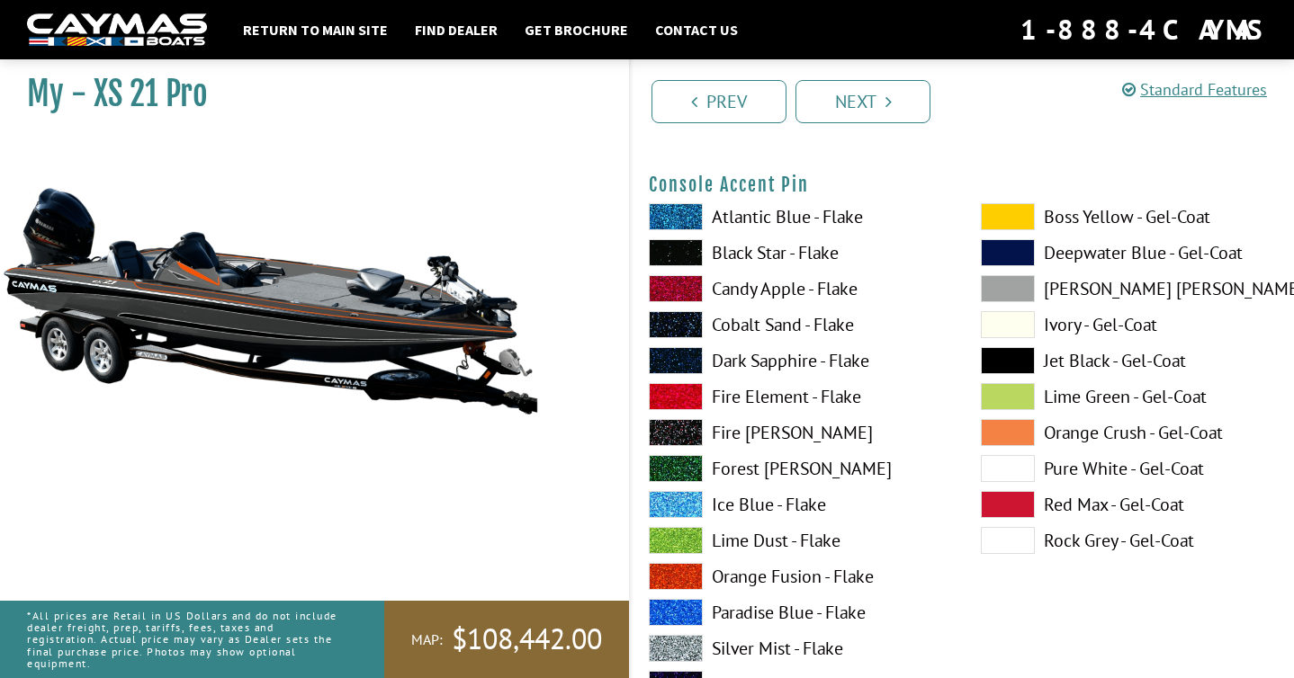
scroll to position [5429, 0]
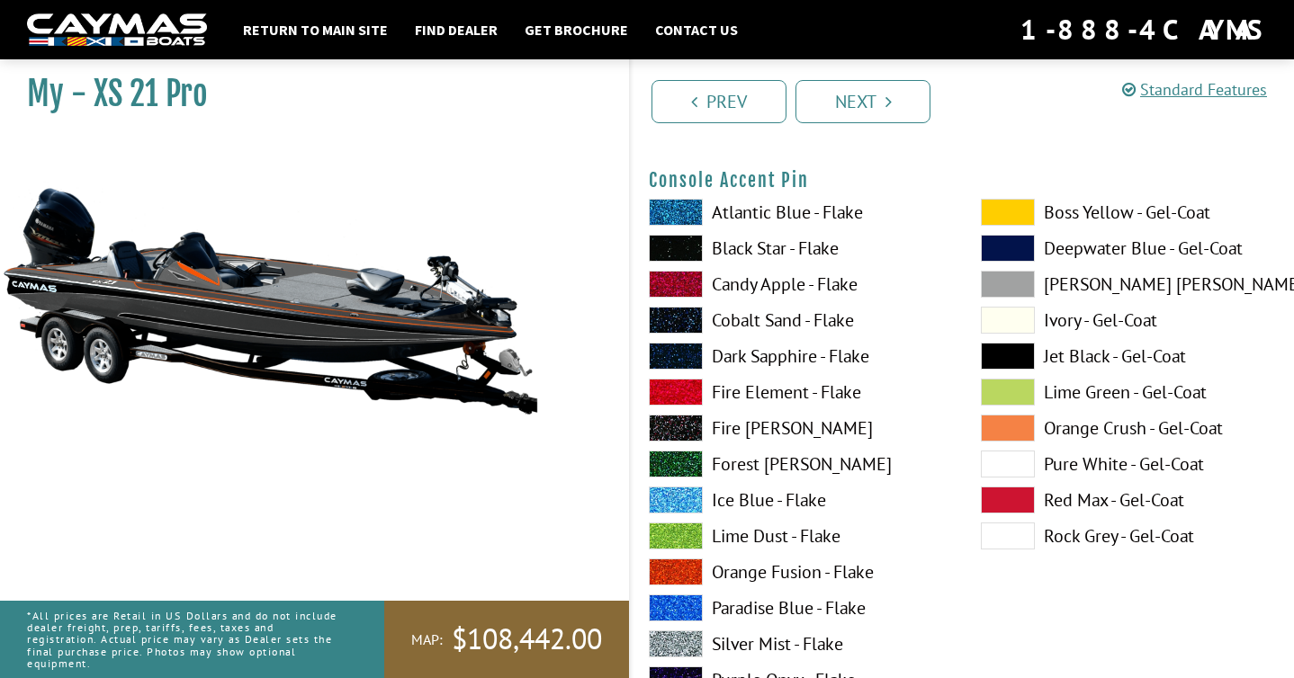
click at [1015, 539] on span at bounding box center [1008, 536] width 54 height 27
click at [1018, 506] on span at bounding box center [1008, 500] width 54 height 27
click at [1006, 425] on span at bounding box center [1008, 428] width 54 height 27
click at [1016, 539] on span at bounding box center [1008, 536] width 54 height 27
click at [1015, 434] on span at bounding box center [1008, 428] width 54 height 27
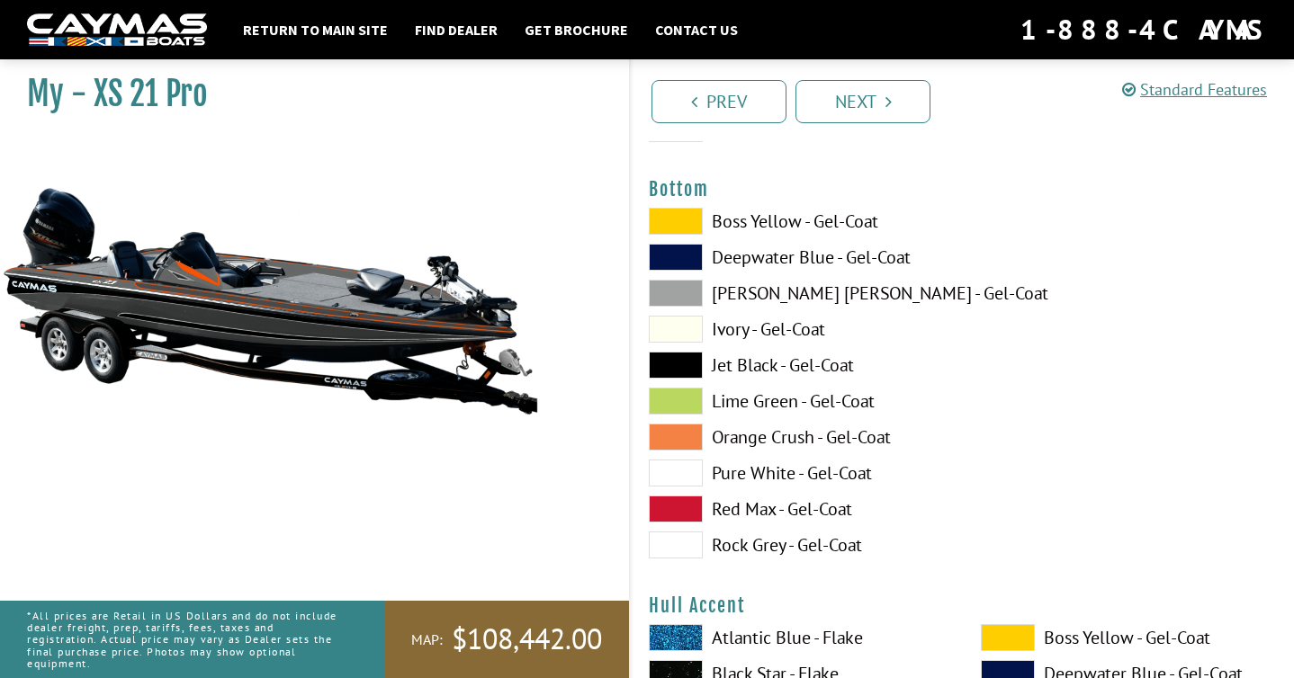
scroll to position [6157, 0]
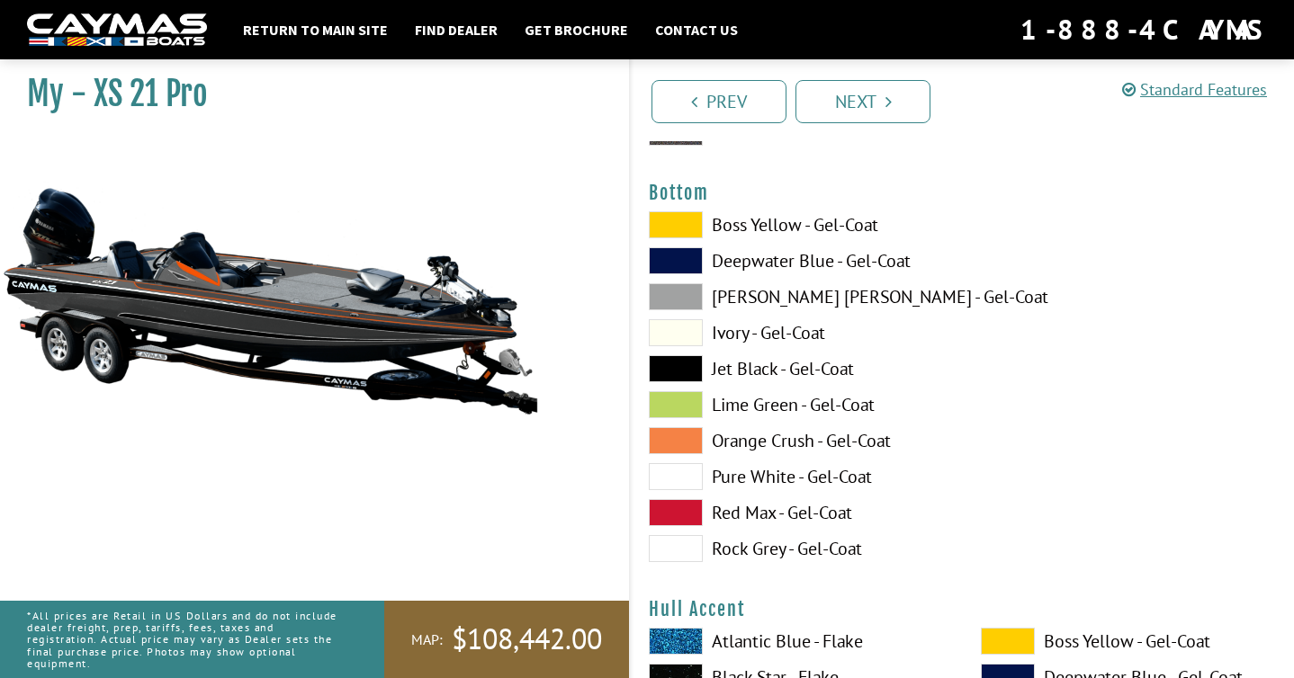
click at [672, 435] on span at bounding box center [676, 440] width 54 height 27
click at [690, 536] on span at bounding box center [676, 548] width 54 height 27
click at [679, 373] on span at bounding box center [676, 368] width 54 height 27
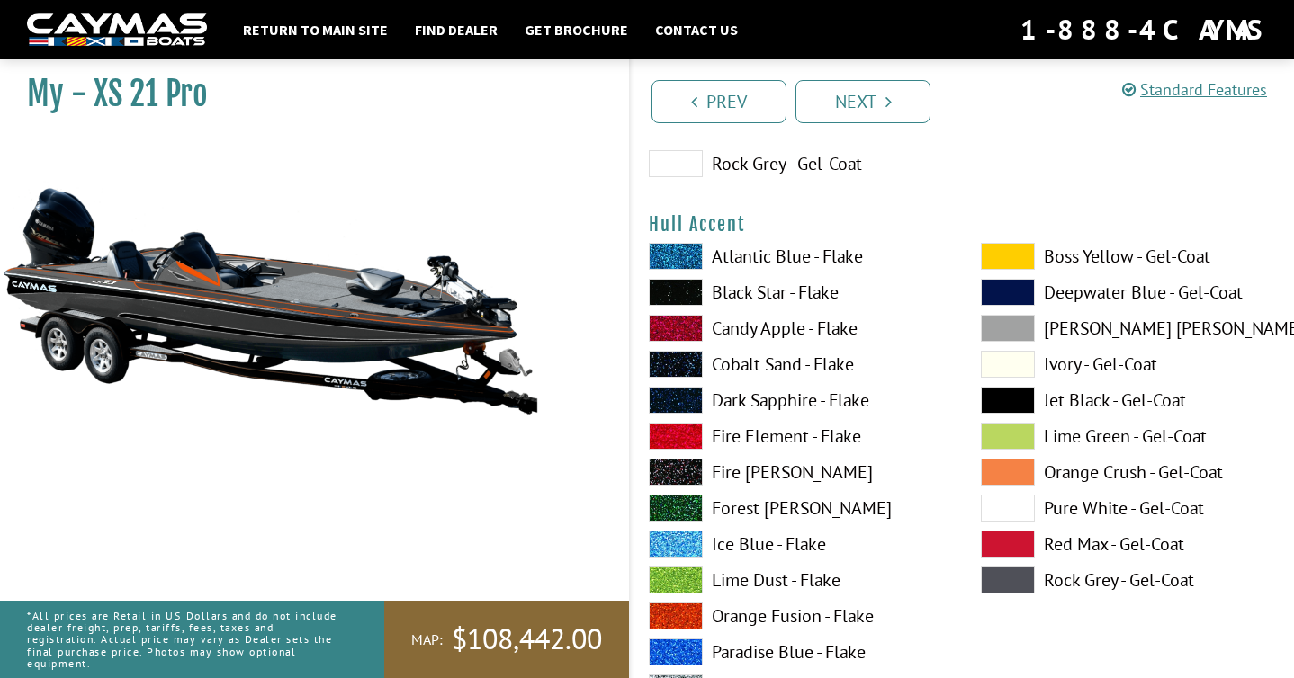
scroll to position [6543, 0]
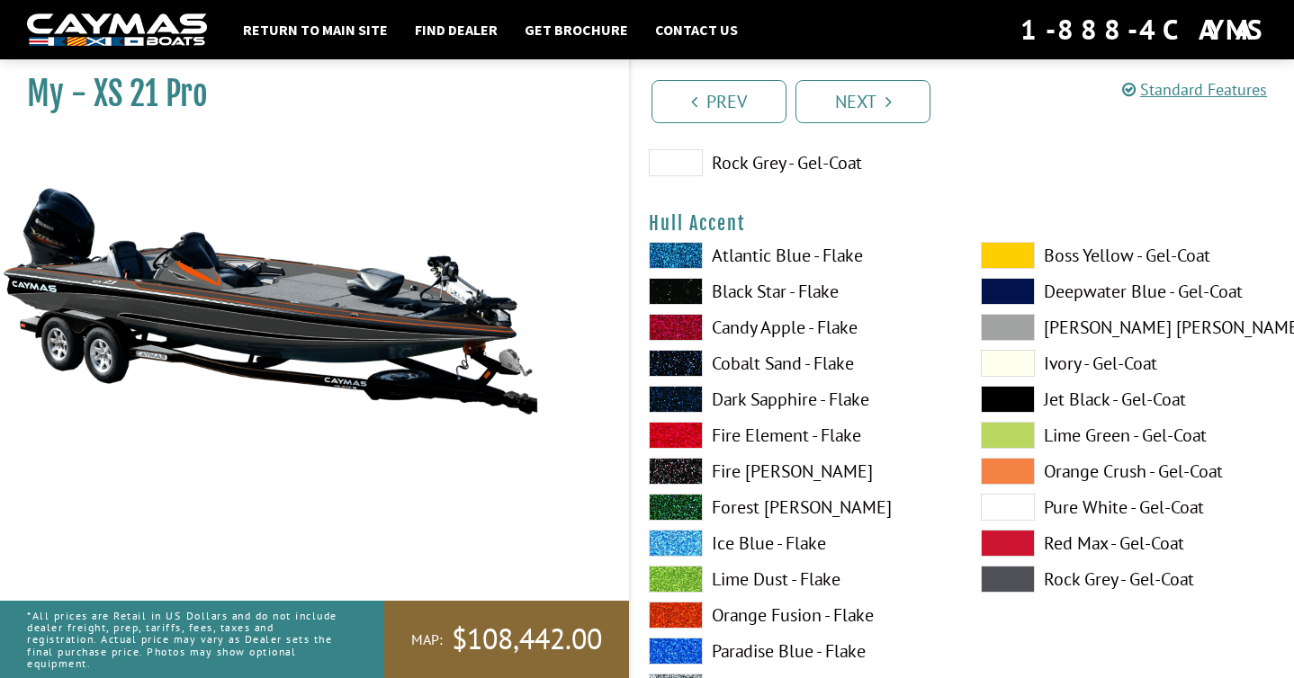
click at [986, 466] on span at bounding box center [1008, 471] width 54 height 27
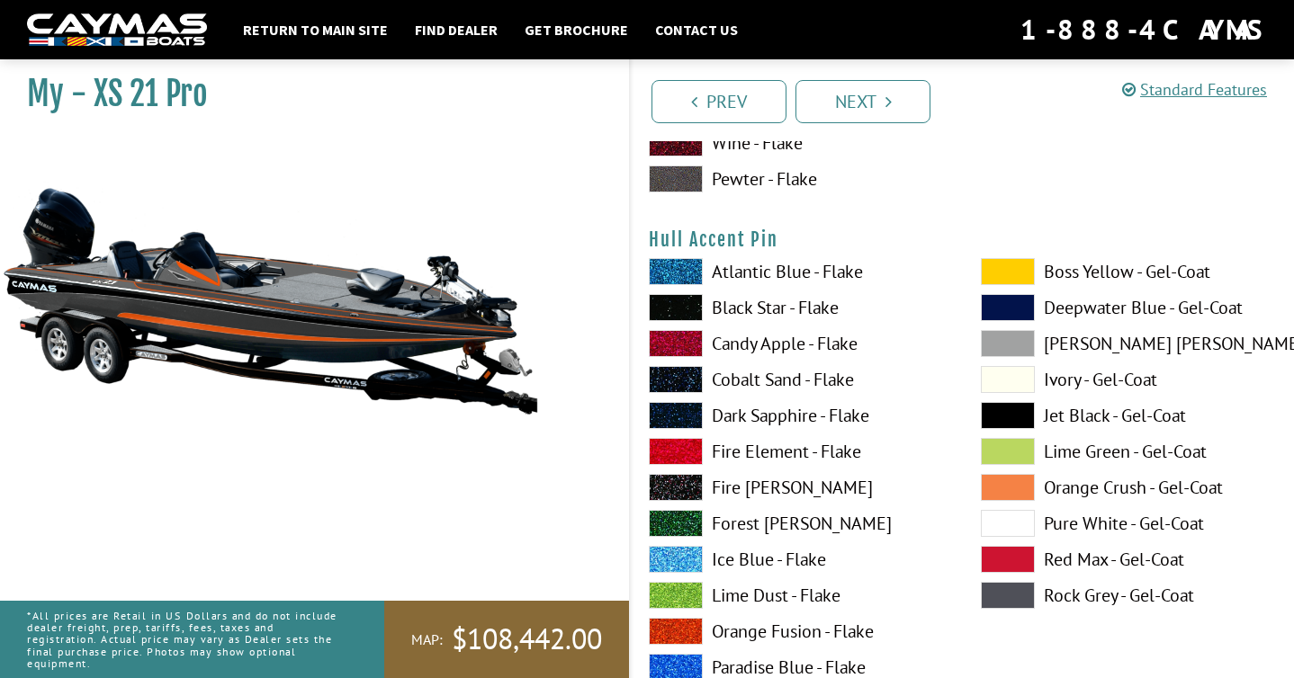
scroll to position [7289, 0]
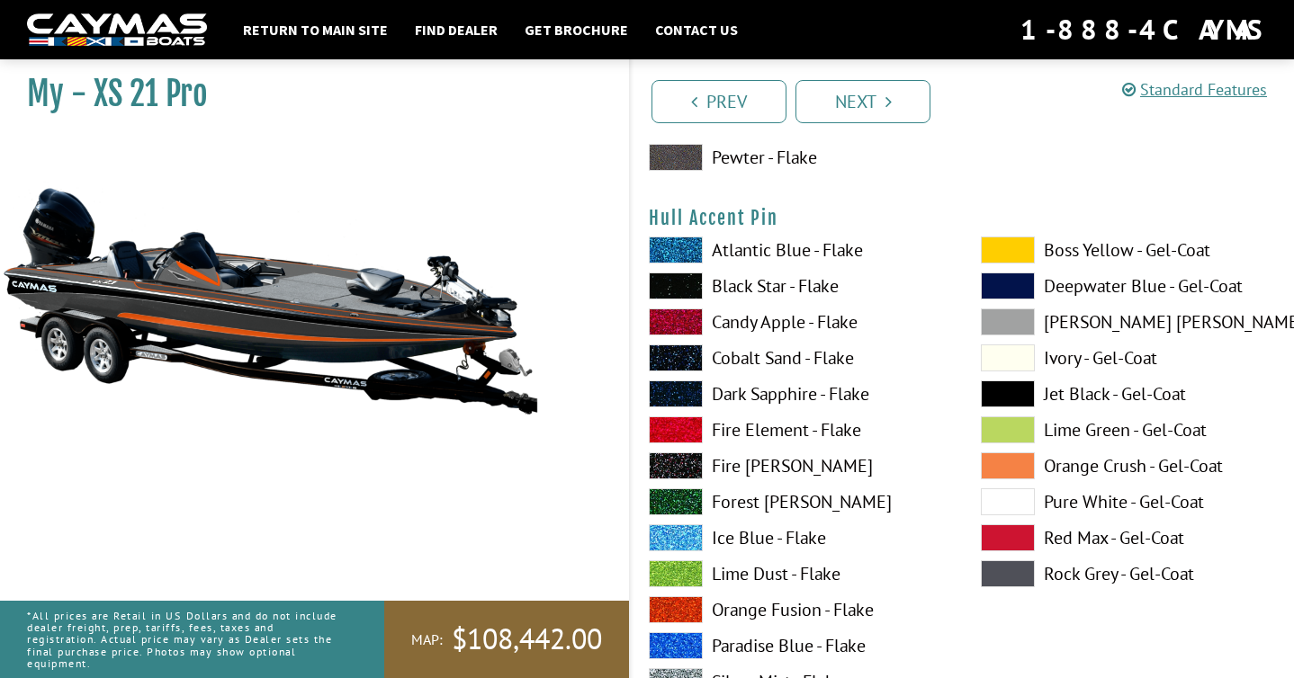
click at [1025, 458] on span at bounding box center [1008, 466] width 54 height 27
click at [1000, 572] on span at bounding box center [1008, 574] width 54 height 27
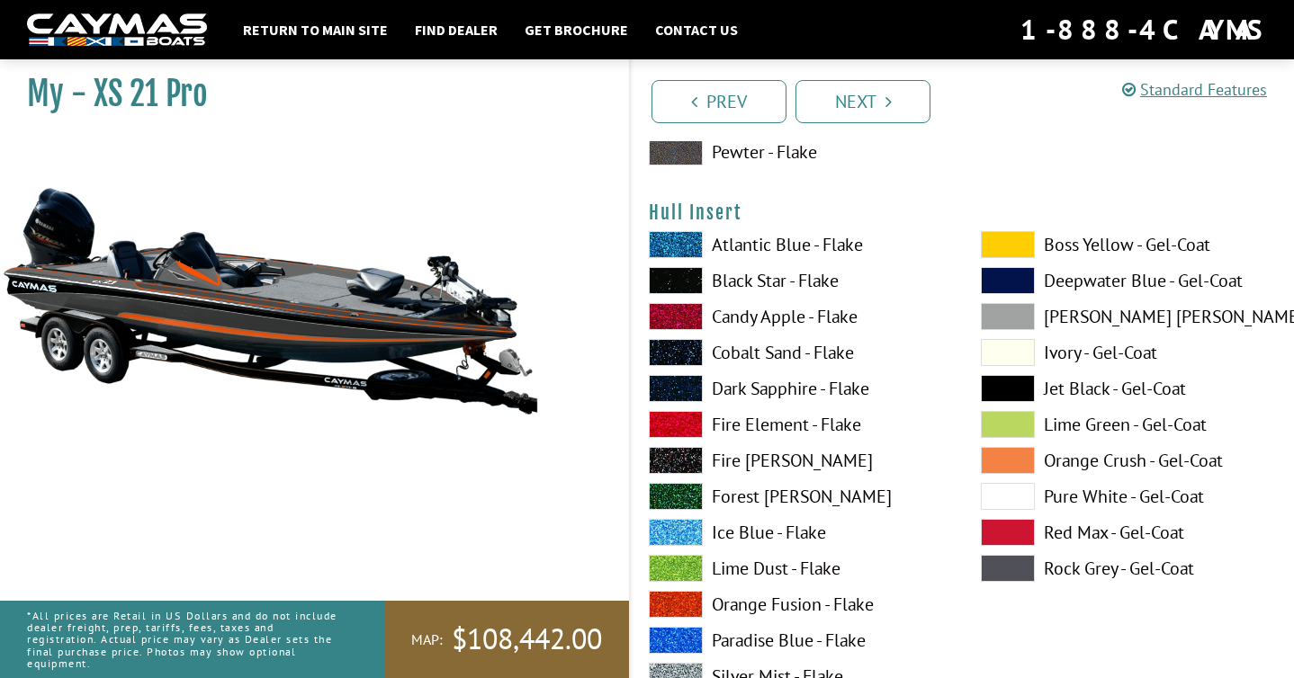
scroll to position [8047, 0]
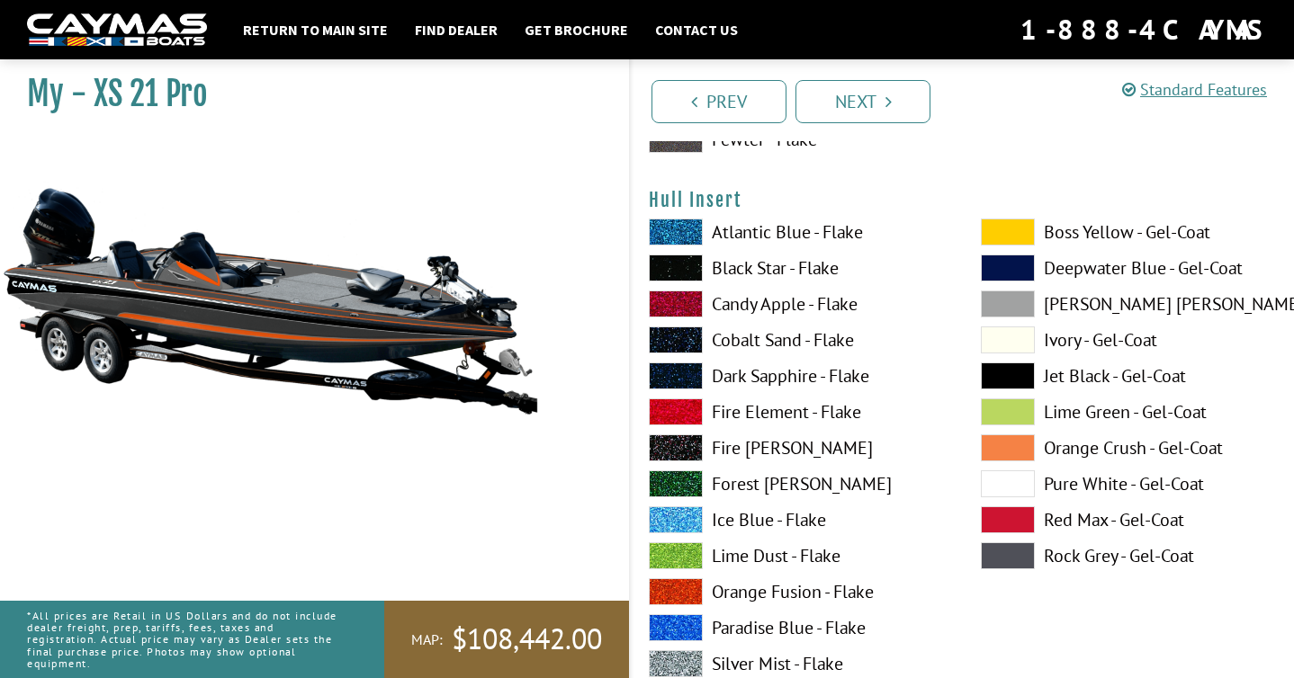
click at [997, 546] on span at bounding box center [1008, 556] width 54 height 27
click at [686, 416] on span at bounding box center [676, 412] width 54 height 27
click at [1021, 556] on span at bounding box center [1008, 556] width 54 height 27
click at [1010, 446] on span at bounding box center [1008, 448] width 54 height 27
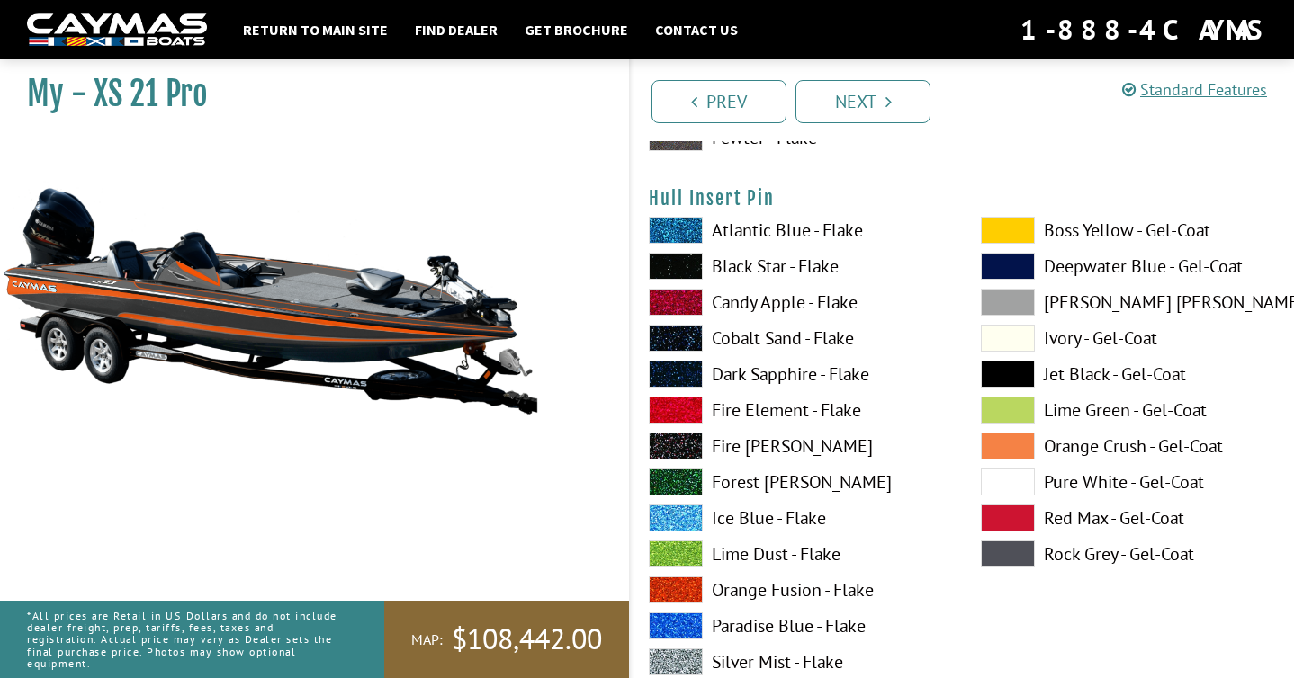
scroll to position [8793, 0]
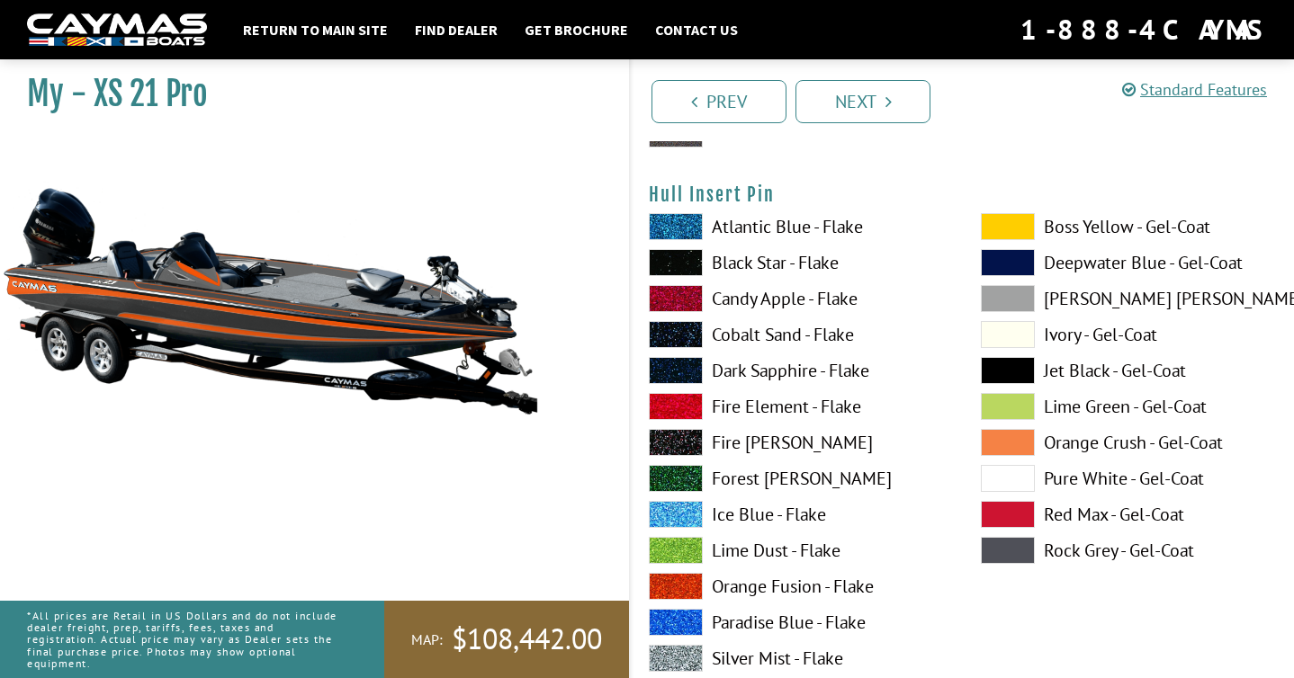
click at [1008, 436] on span at bounding box center [1008, 442] width 54 height 27
click at [667, 407] on span at bounding box center [676, 406] width 54 height 27
click at [1014, 552] on span at bounding box center [1008, 550] width 54 height 27
click at [1019, 221] on span at bounding box center [1008, 226] width 54 height 27
click at [1003, 552] on span at bounding box center [1008, 550] width 54 height 27
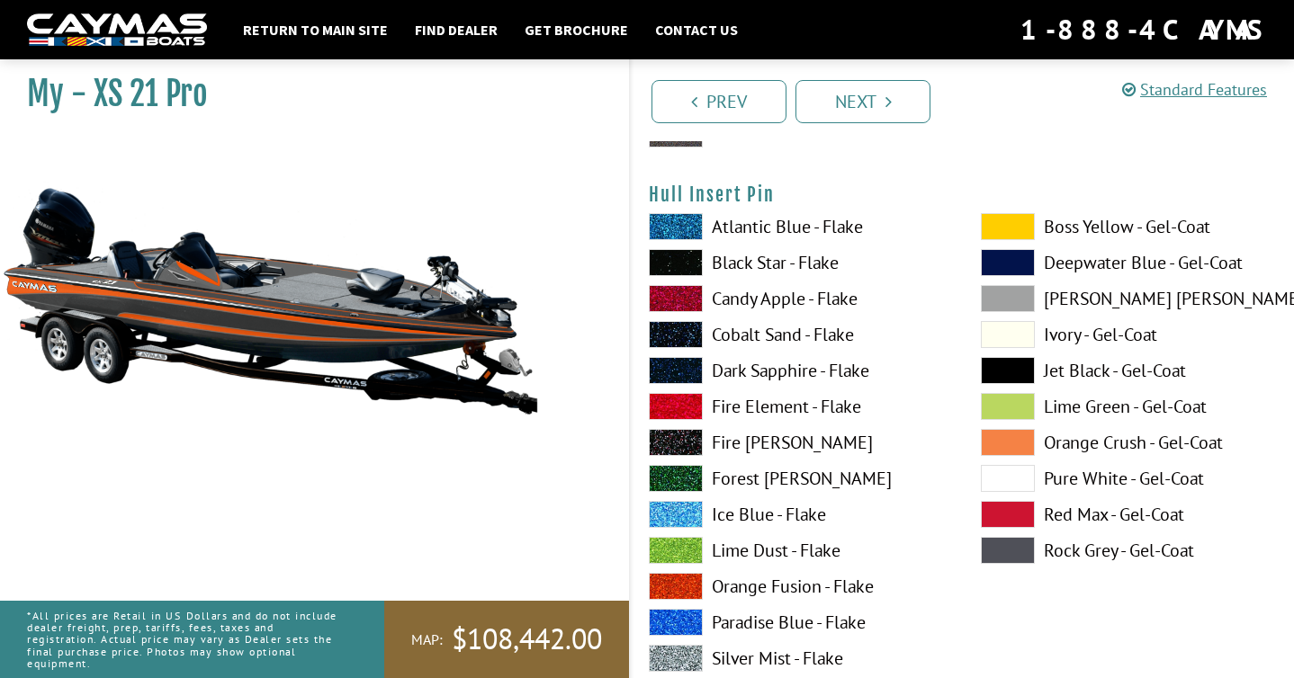
click at [1020, 483] on span at bounding box center [1008, 478] width 54 height 27
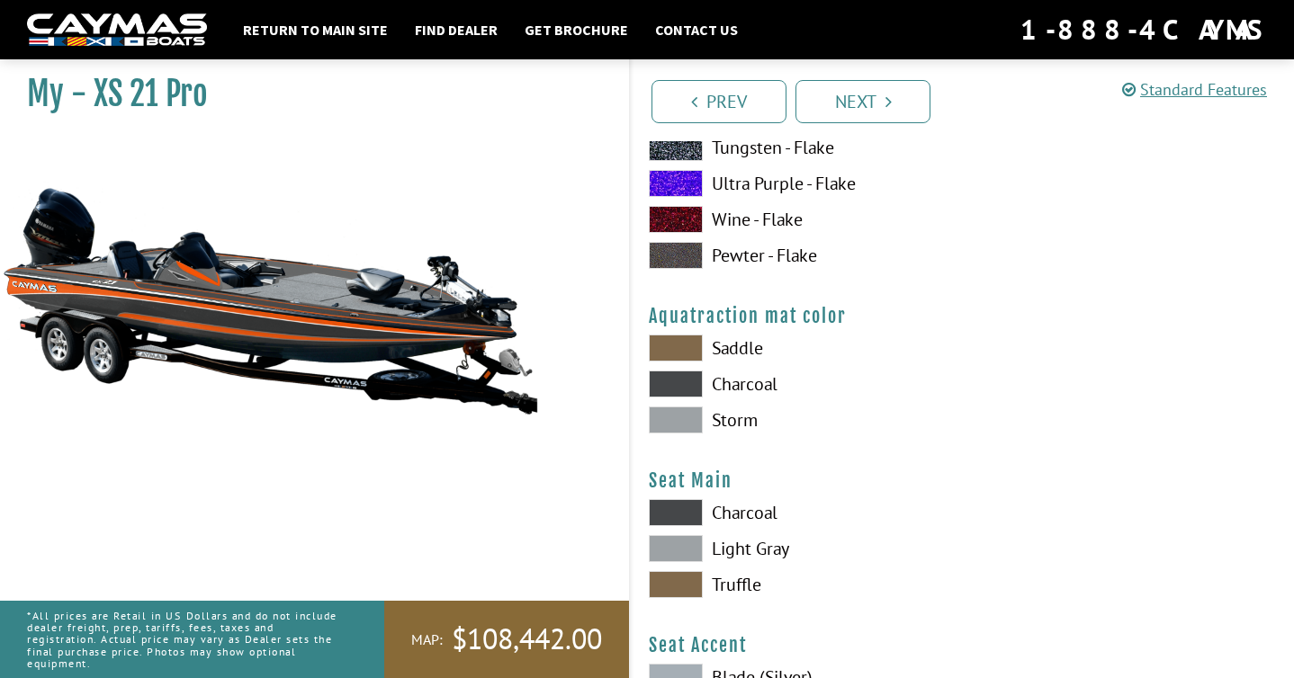
scroll to position [9494, 0]
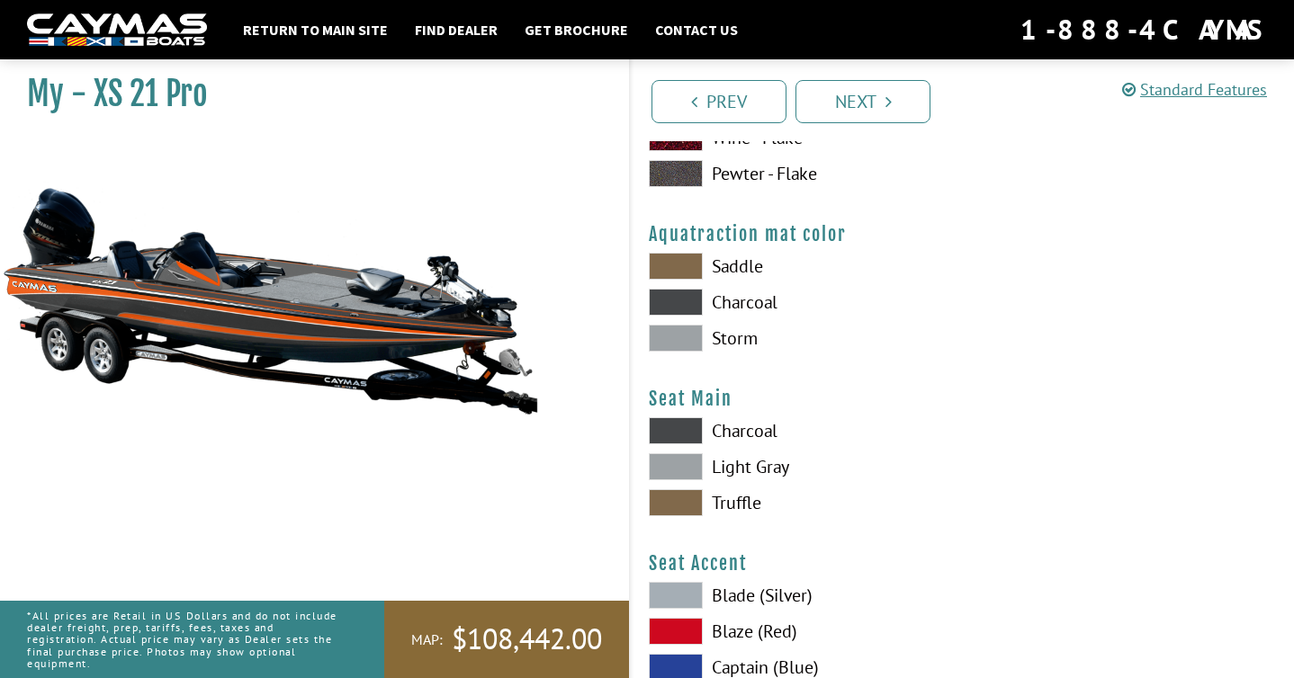
click at [677, 298] on span at bounding box center [676, 302] width 54 height 27
click at [677, 344] on span at bounding box center [676, 338] width 54 height 27
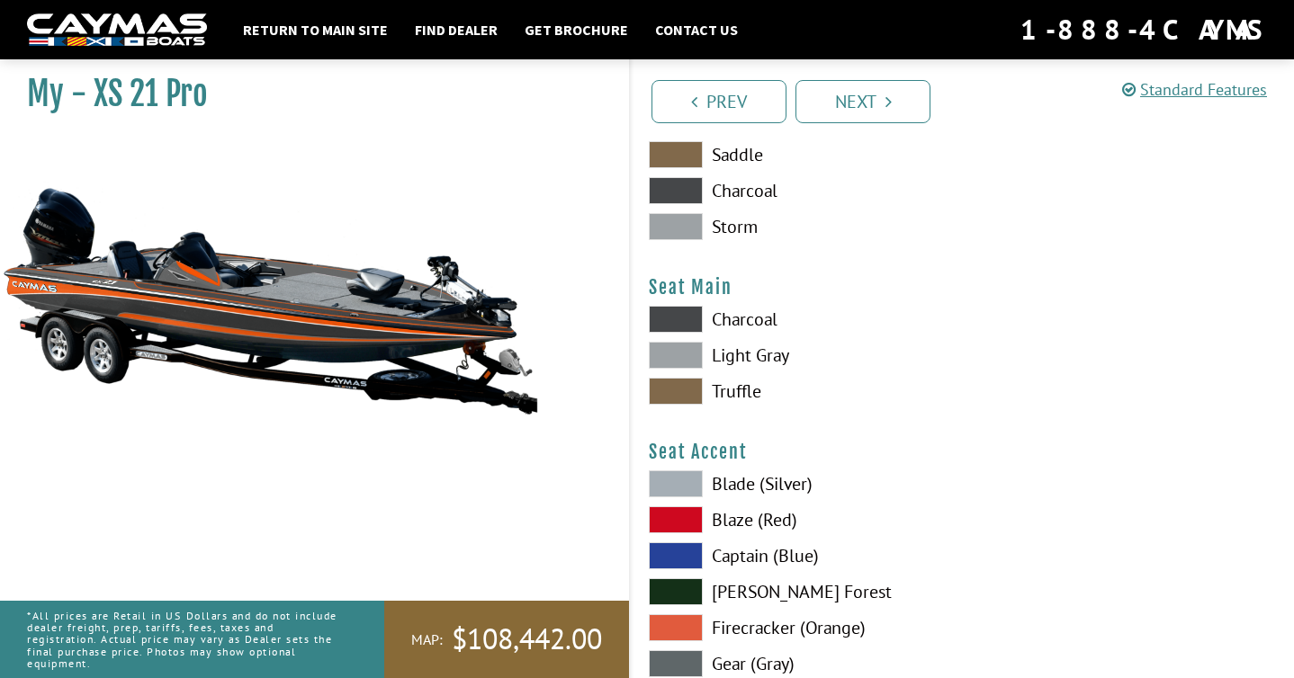
scroll to position [9611, 0]
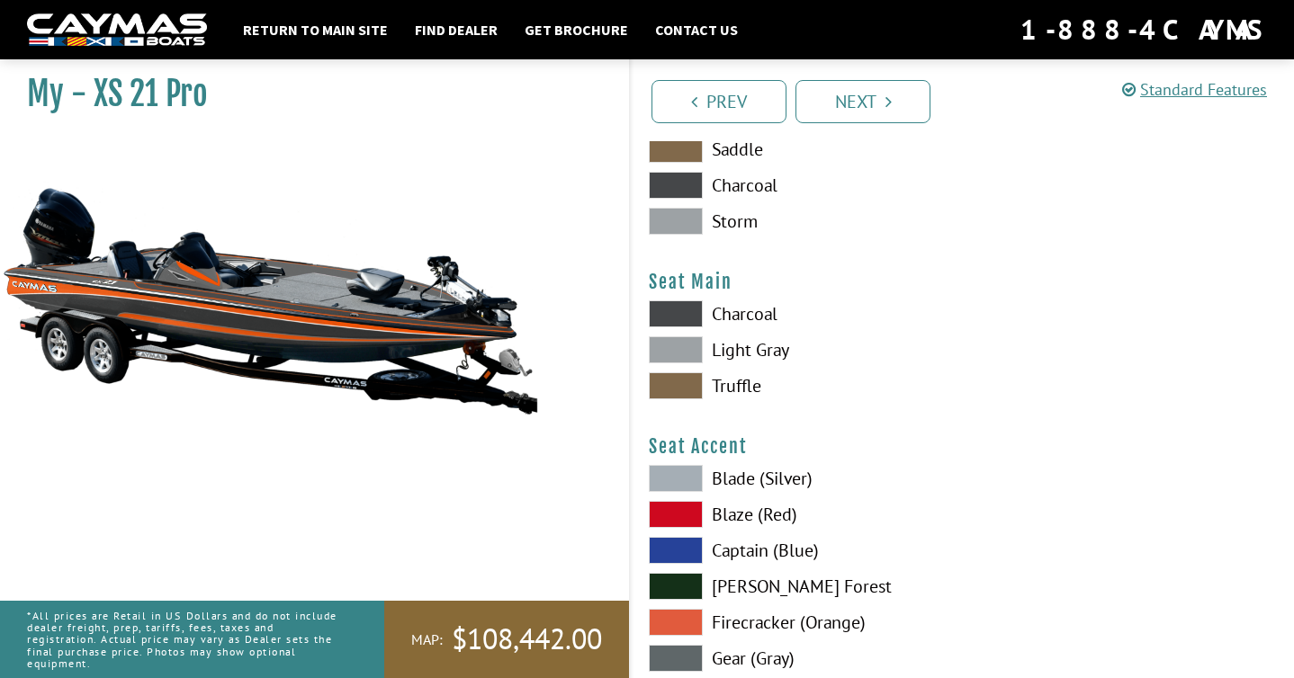
click at [682, 354] on span at bounding box center [676, 349] width 54 height 27
click at [688, 318] on span at bounding box center [676, 314] width 54 height 27
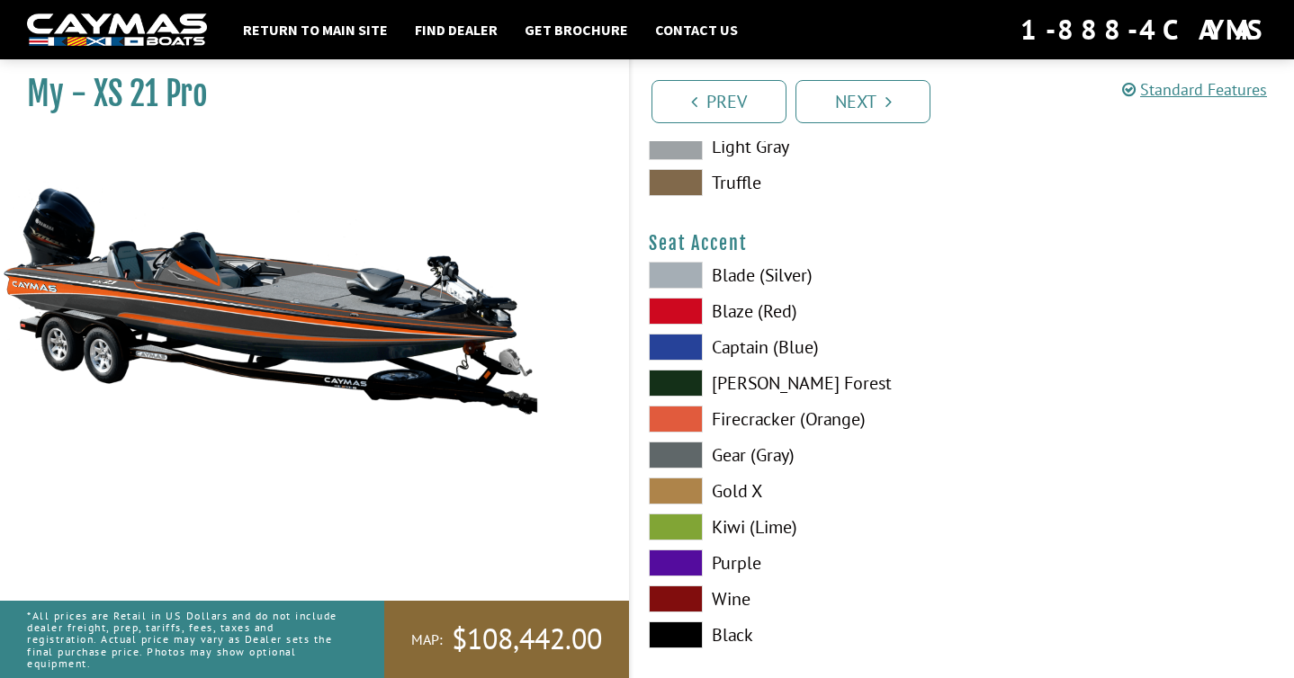
scroll to position [9858, 0]
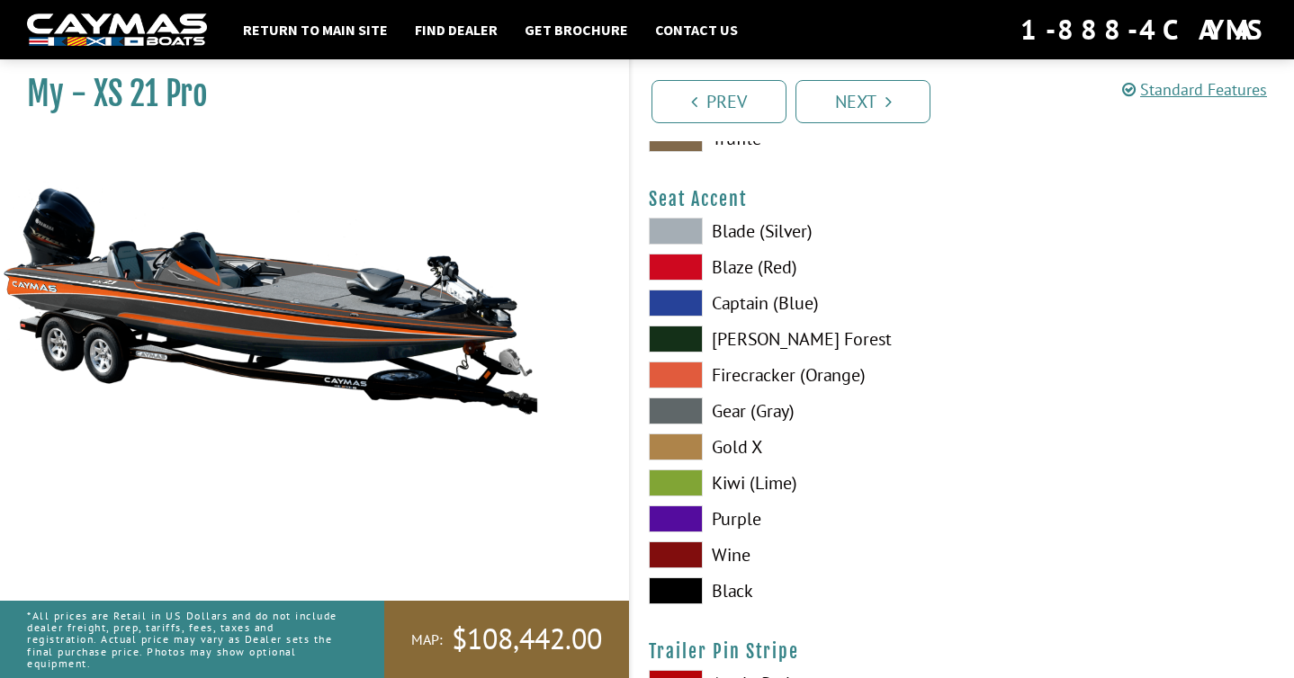
click at [681, 372] on span at bounding box center [676, 375] width 54 height 27
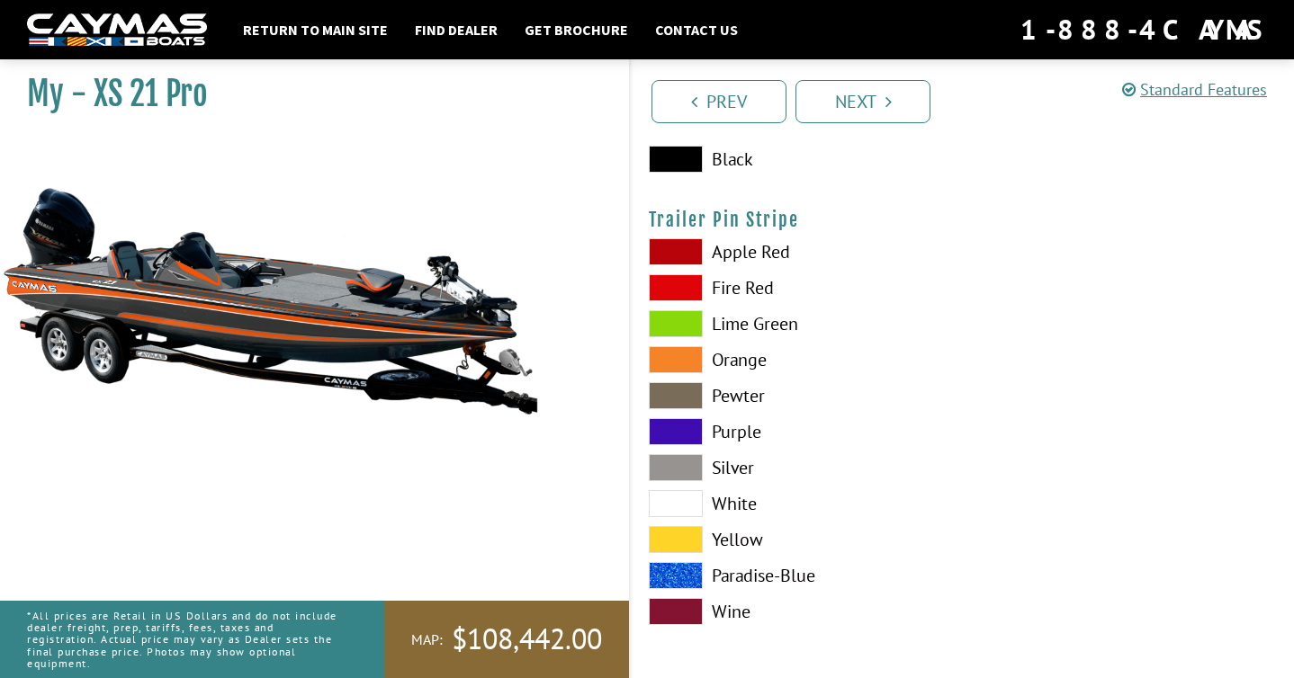
scroll to position [10290, 0]
click at [683, 365] on span at bounding box center [676, 359] width 54 height 27
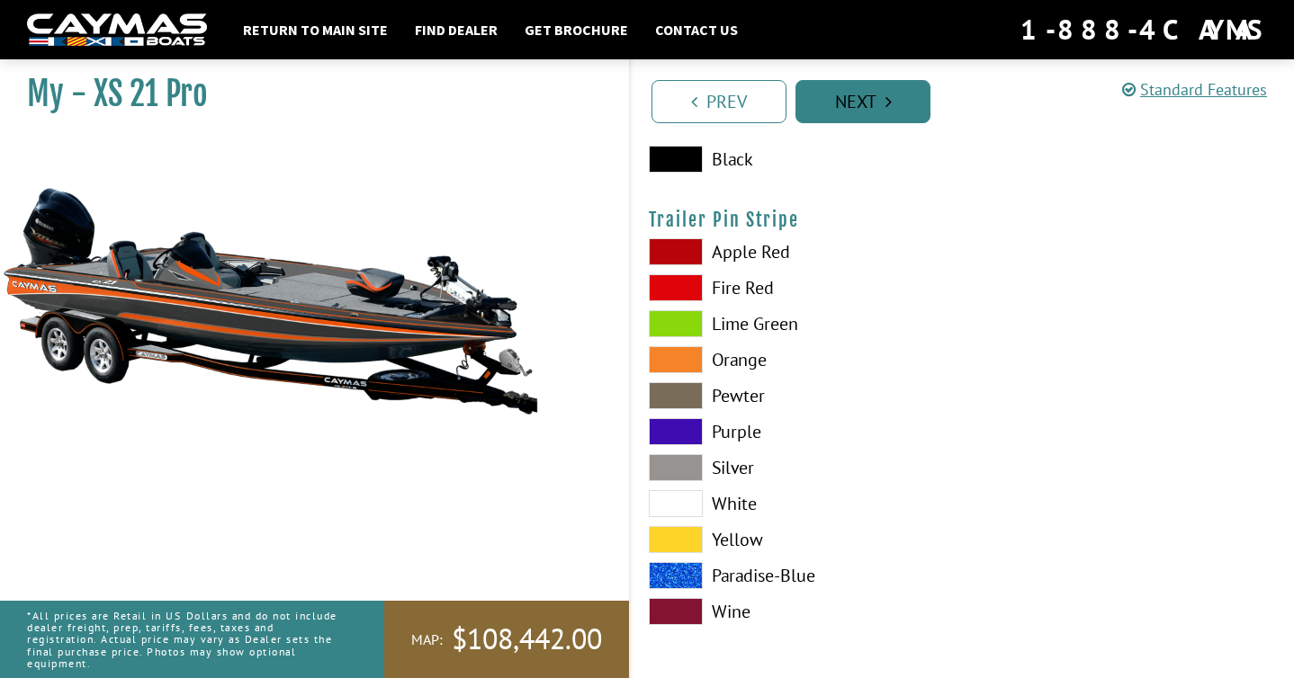
click at [865, 110] on link "Next" at bounding box center [862, 101] width 135 height 43
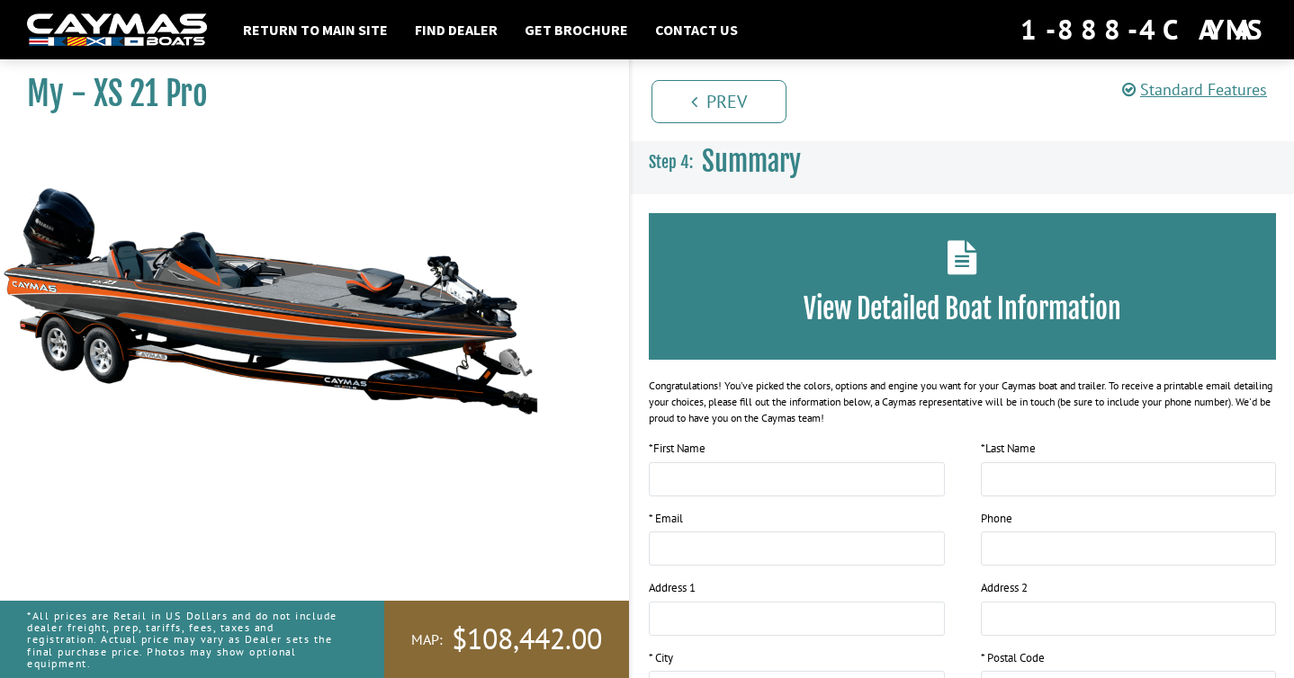
scroll to position [0, 0]
